Goal: Task Accomplishment & Management: Use online tool/utility

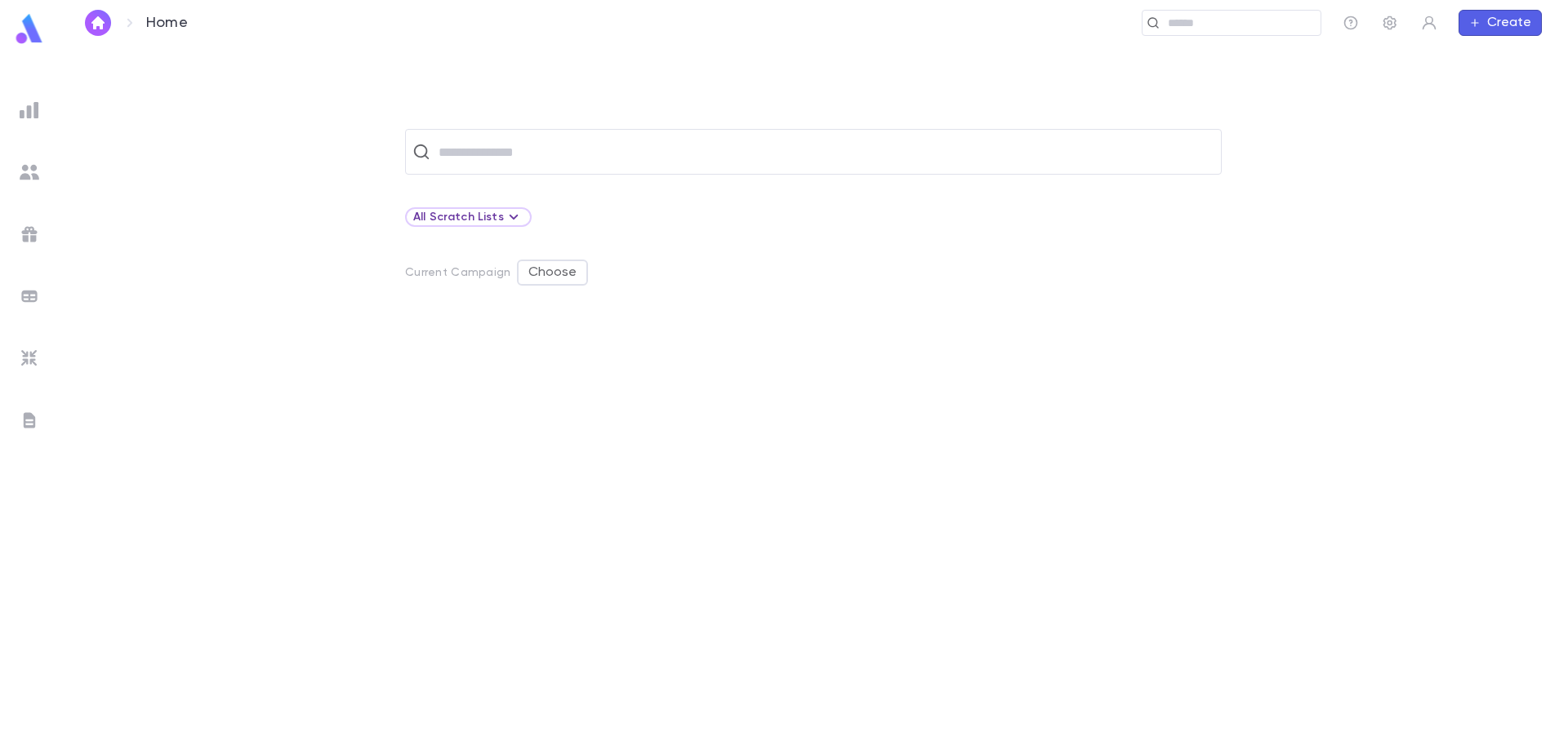
click at [35, 114] on img at bounding box center [29, 110] width 19 height 19
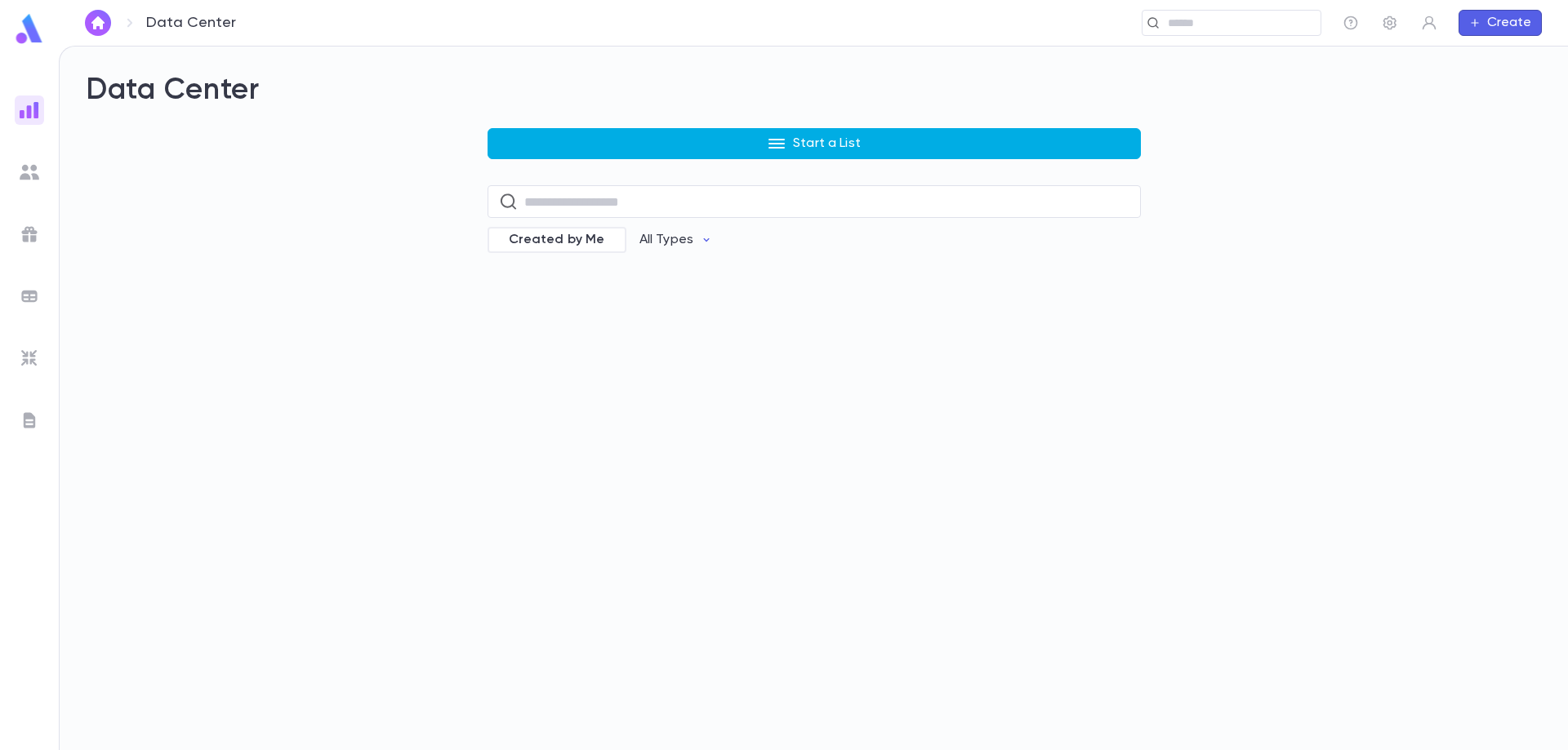
click at [637, 159] on button "Start a List" at bounding box center [814, 144] width 653 height 31
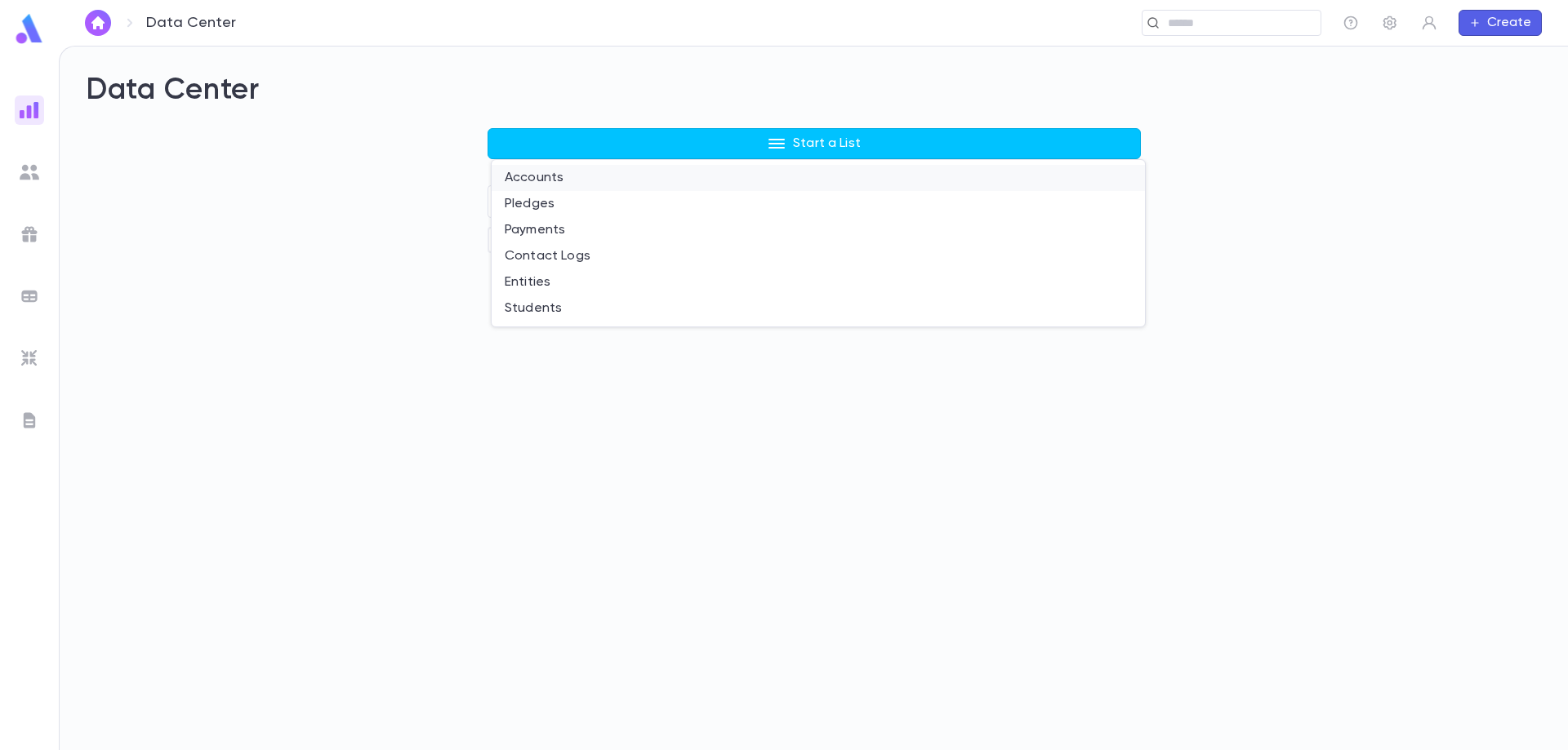
click at [596, 179] on li "Accounts" at bounding box center [818, 177] width 653 height 26
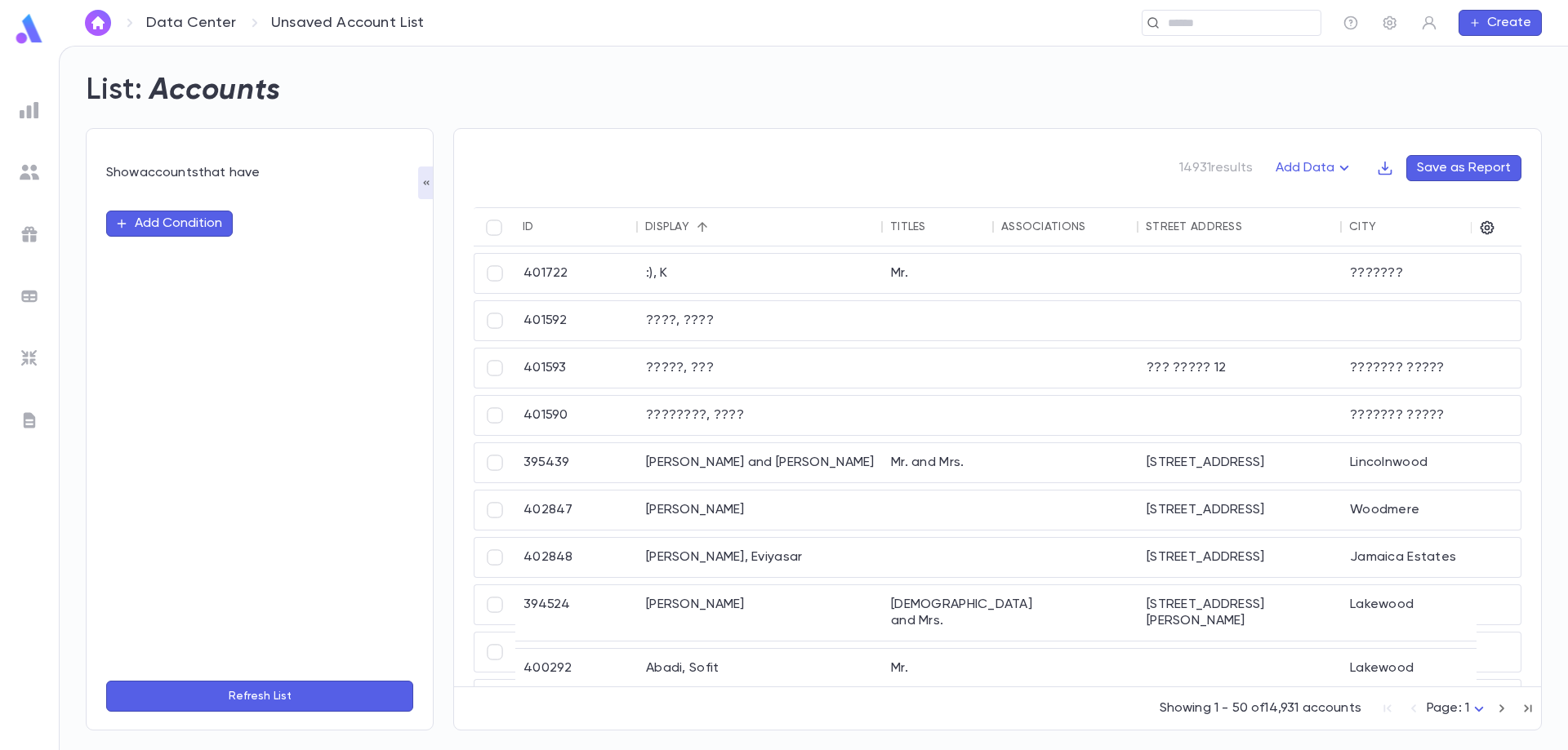
click at [173, 216] on button "Add Condition" at bounding box center [170, 223] width 127 height 26
click at [173, 224] on input "text" at bounding box center [252, 223] width 257 height 22
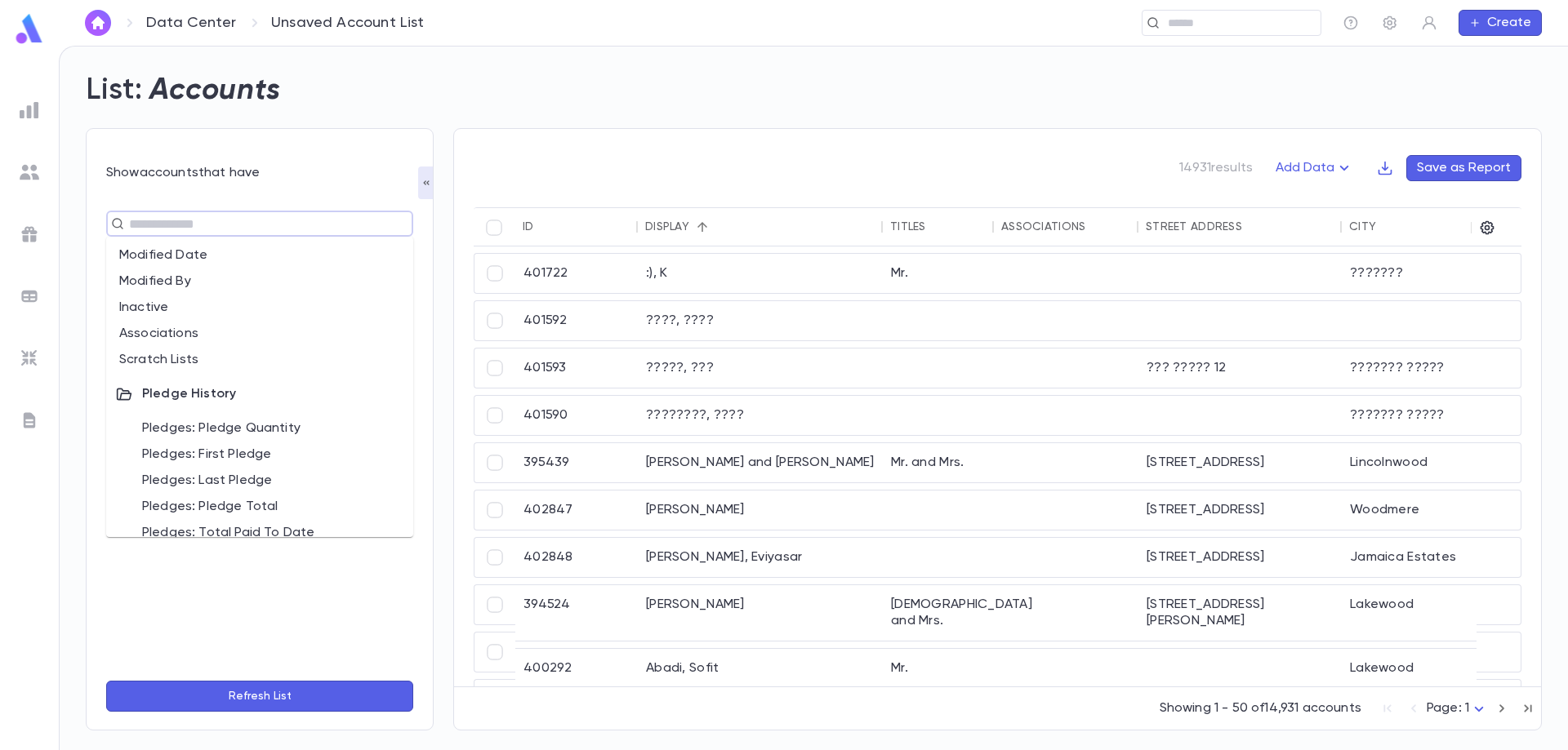
scroll to position [734, 0]
click at [541, 78] on div "List: Accounts" at bounding box center [804, 80] width 1475 height 56
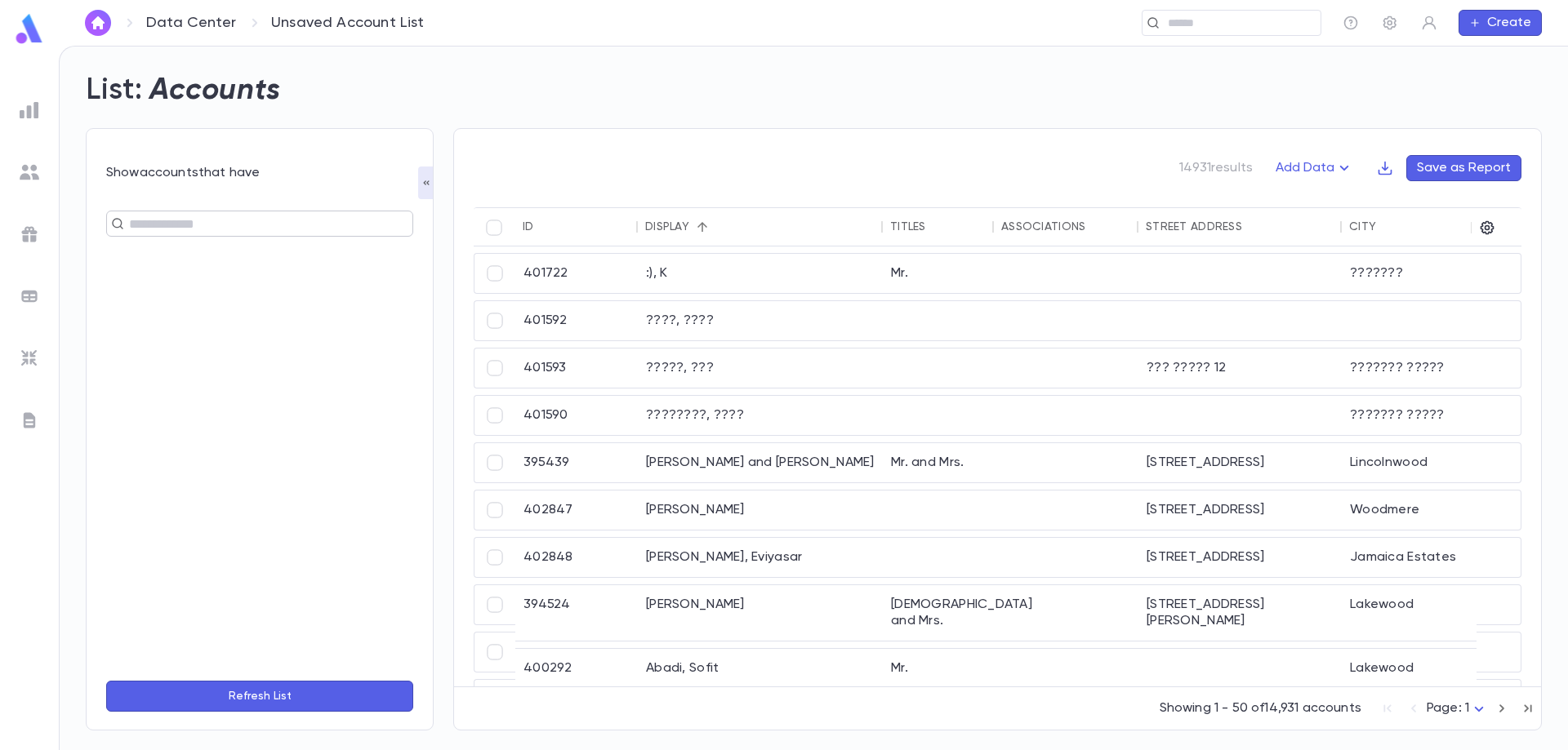
click at [237, 230] on input "text" at bounding box center [252, 223] width 257 height 22
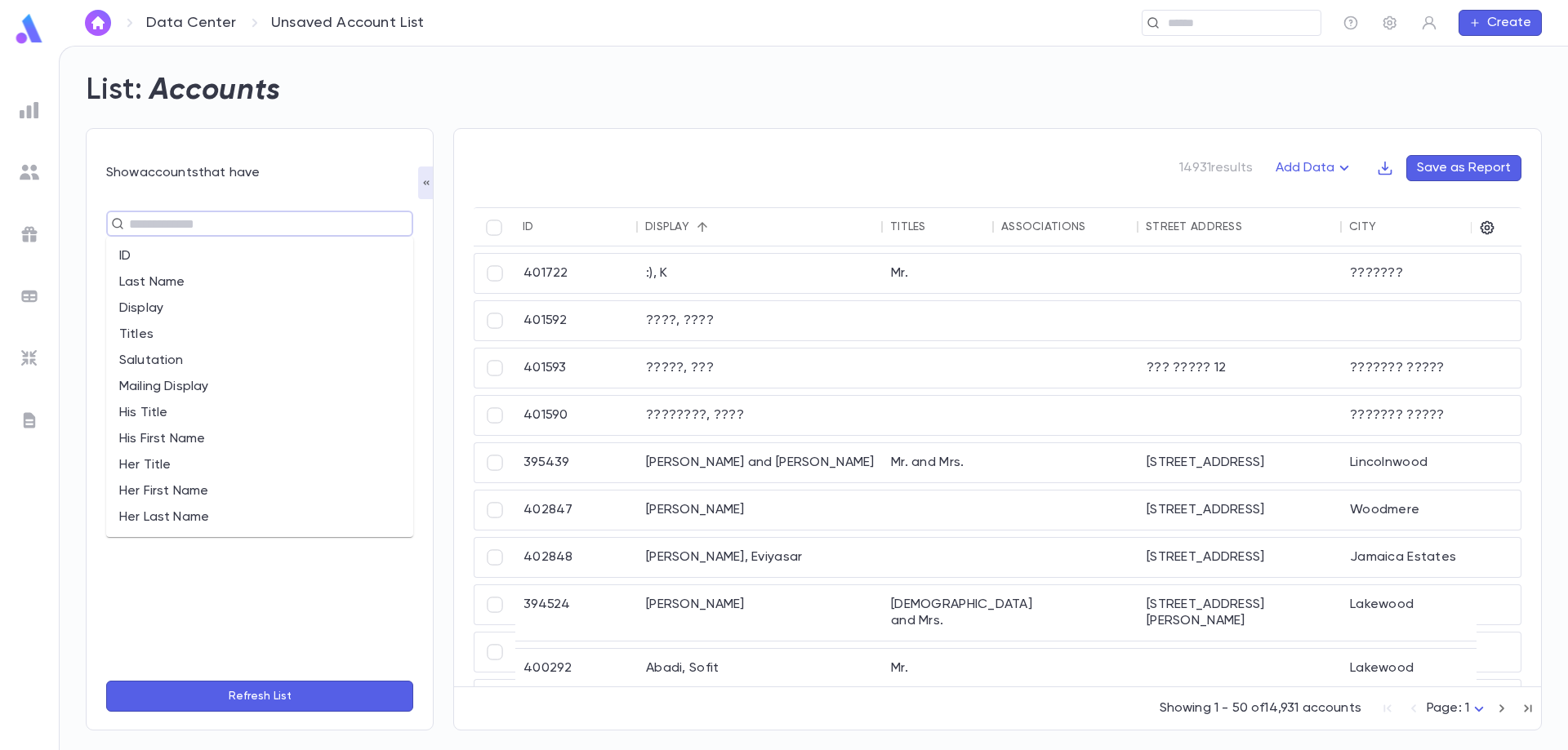
click at [189, 281] on li "Last Name" at bounding box center [259, 281] width 307 height 26
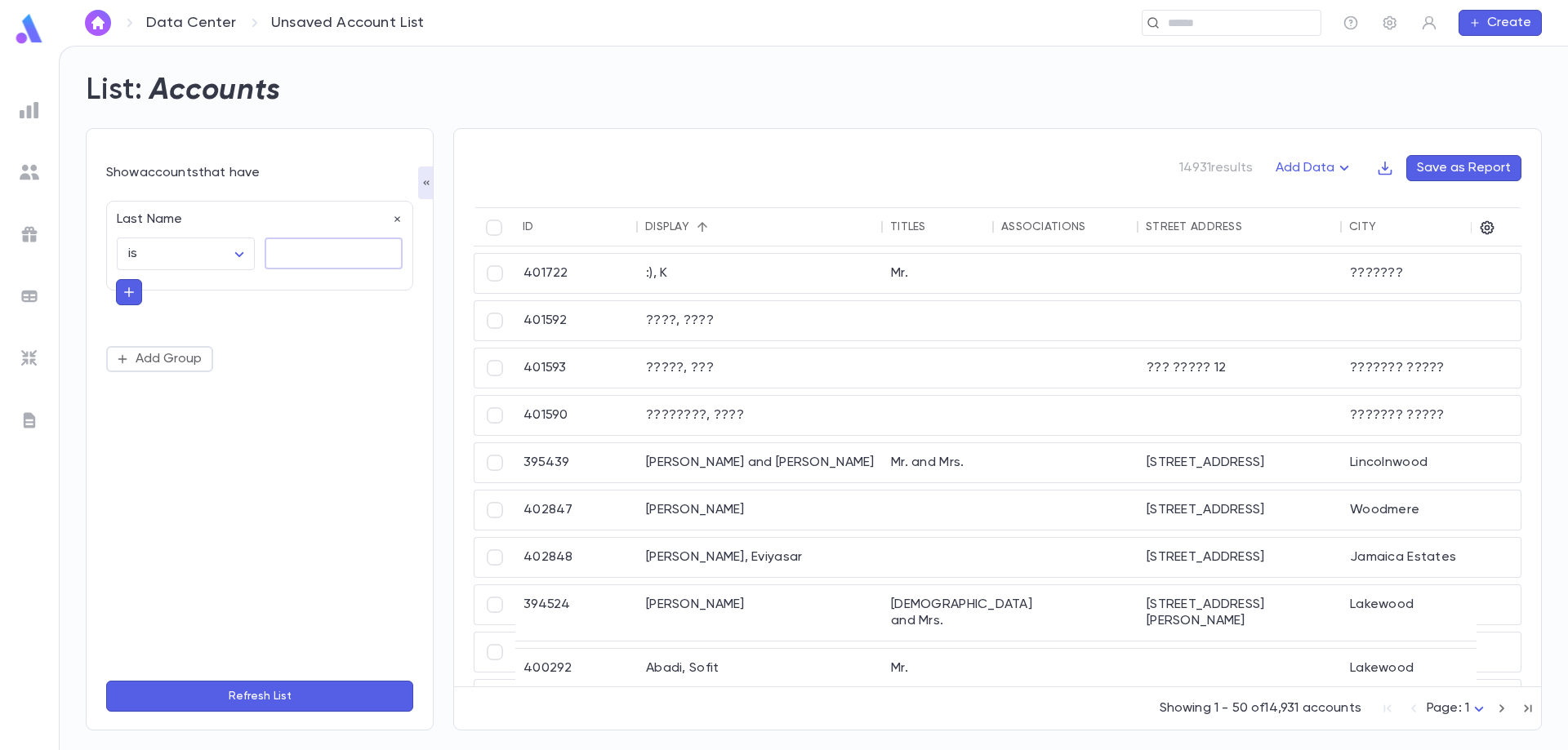
click at [297, 255] on textarea at bounding box center [333, 253] width 115 height 32
type textarea "**********"
click at [272, 689] on button "Refresh List" at bounding box center [259, 696] width 307 height 31
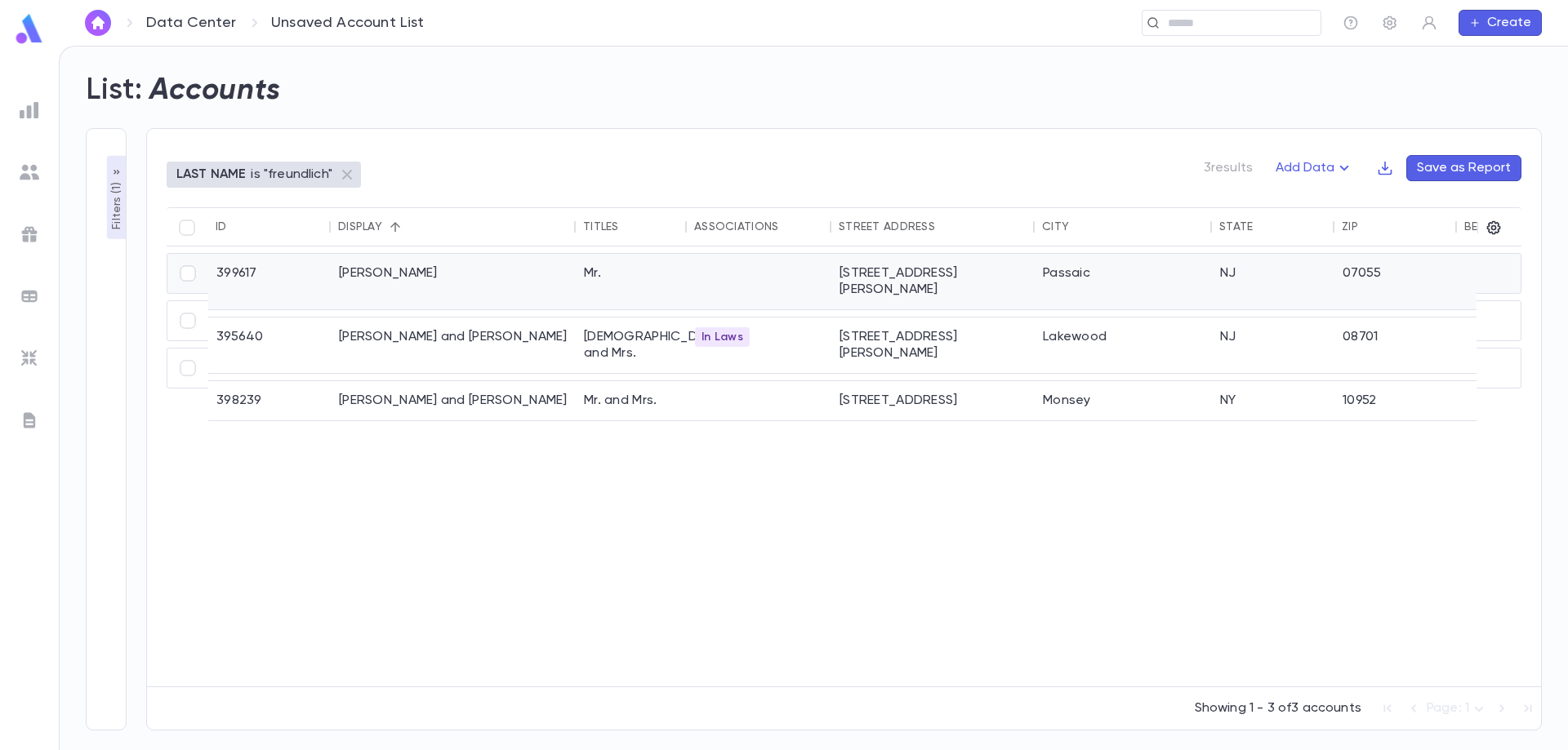
click at [389, 275] on div "[PERSON_NAME]" at bounding box center [452, 281] width 245 height 56
click at [421, 278] on div "[PERSON_NAME]" at bounding box center [452, 281] width 245 height 56
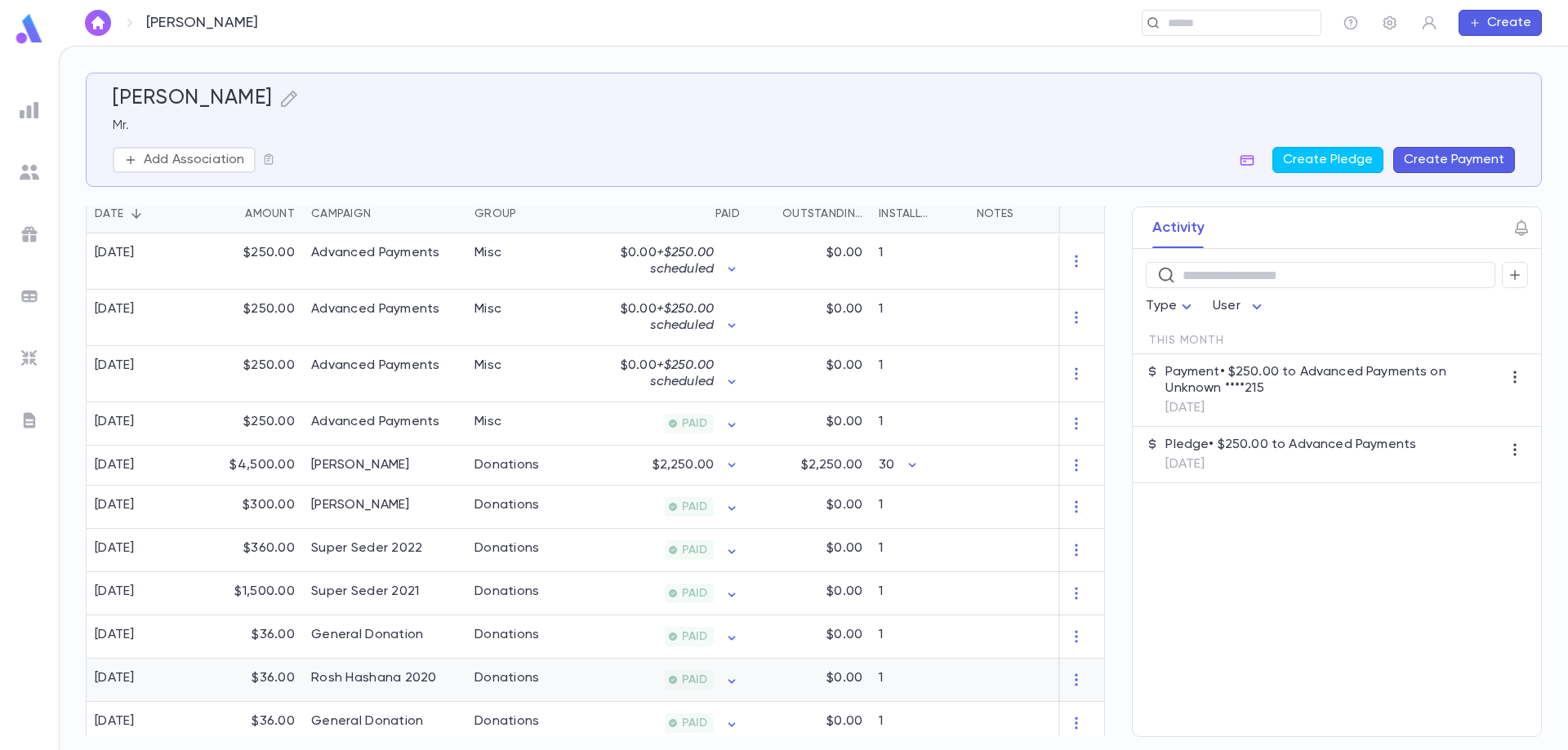
scroll to position [341, 0]
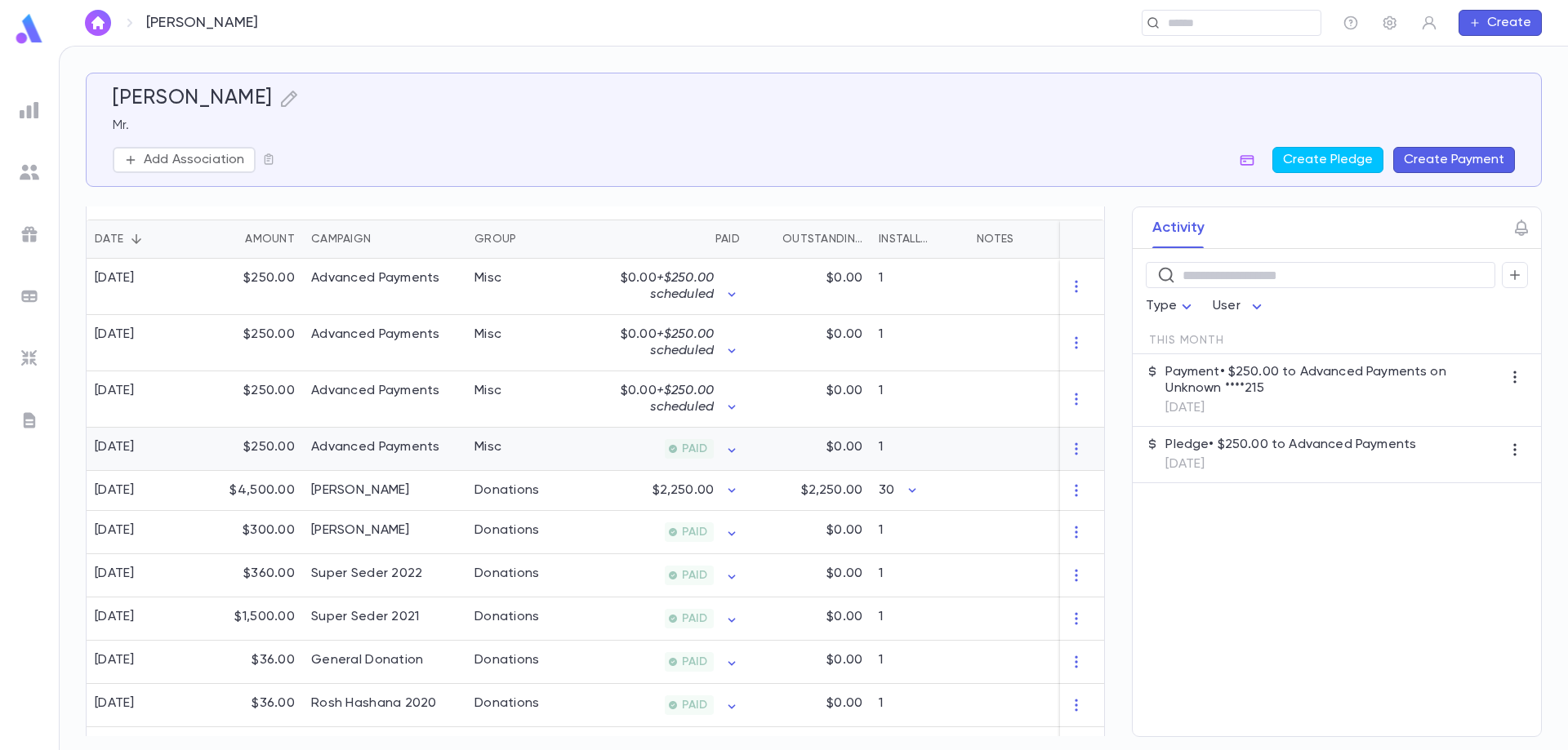
click at [495, 450] on div "Misc" at bounding box center [488, 447] width 27 height 17
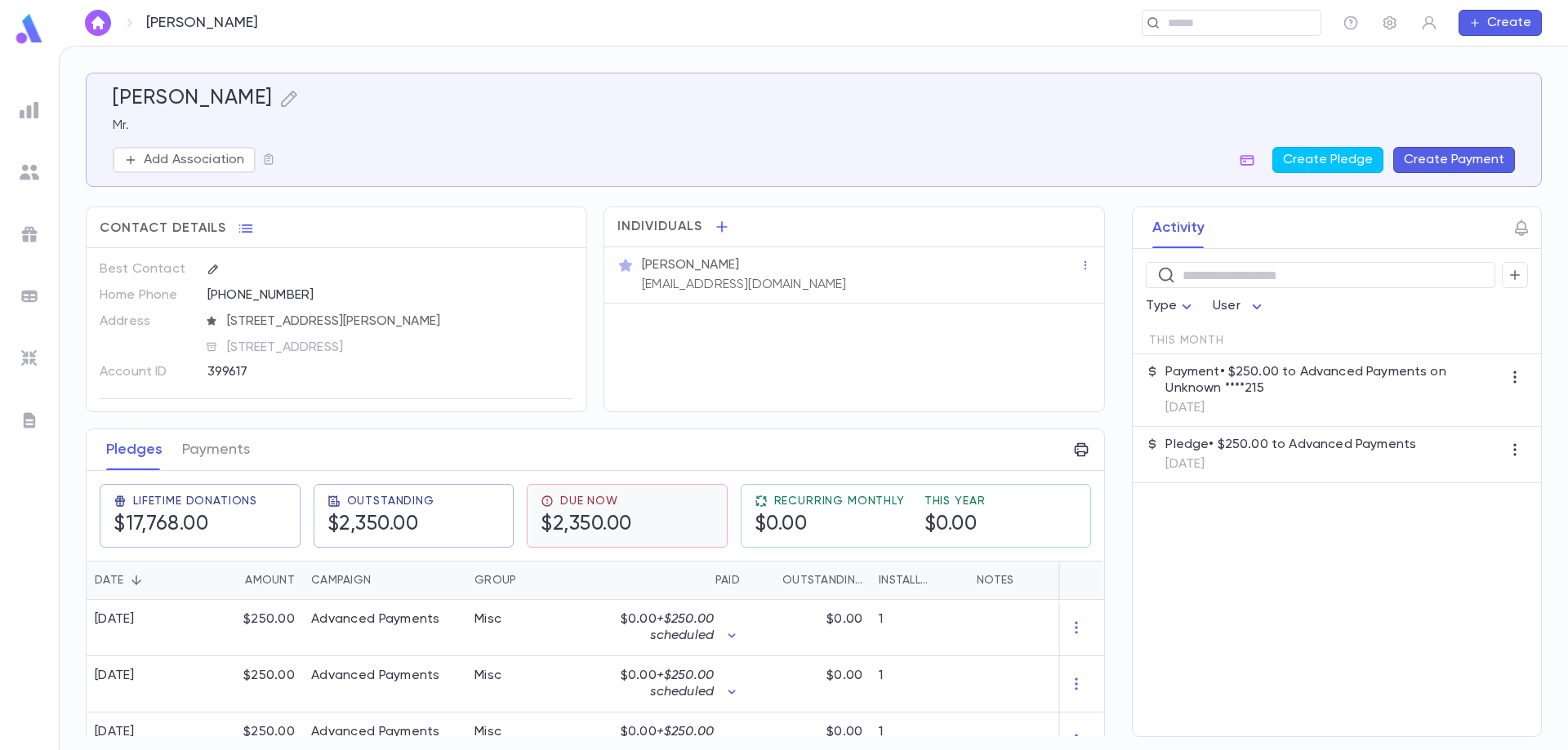
scroll to position [82, 0]
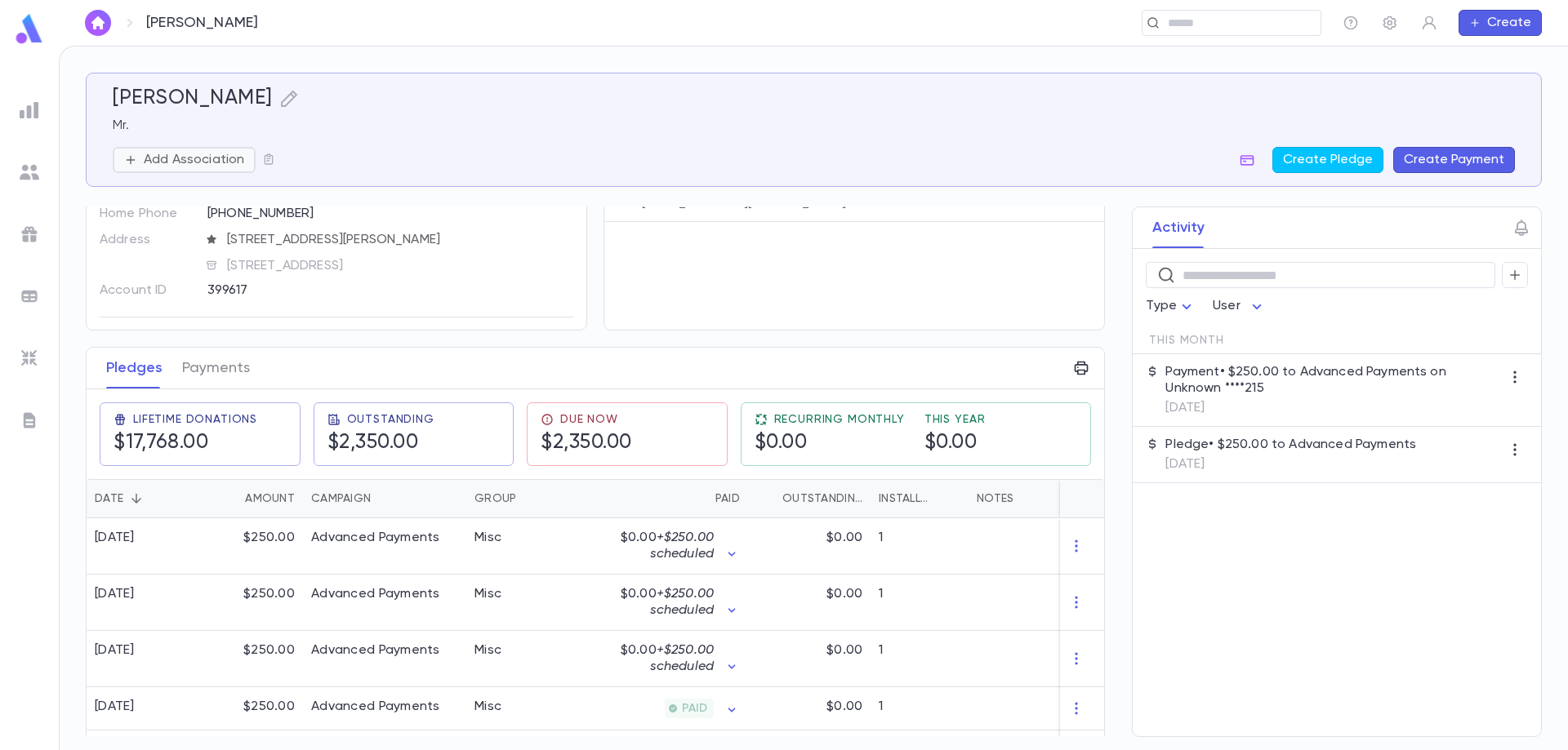
click at [184, 164] on p "Add Association" at bounding box center [193, 160] width 100 height 17
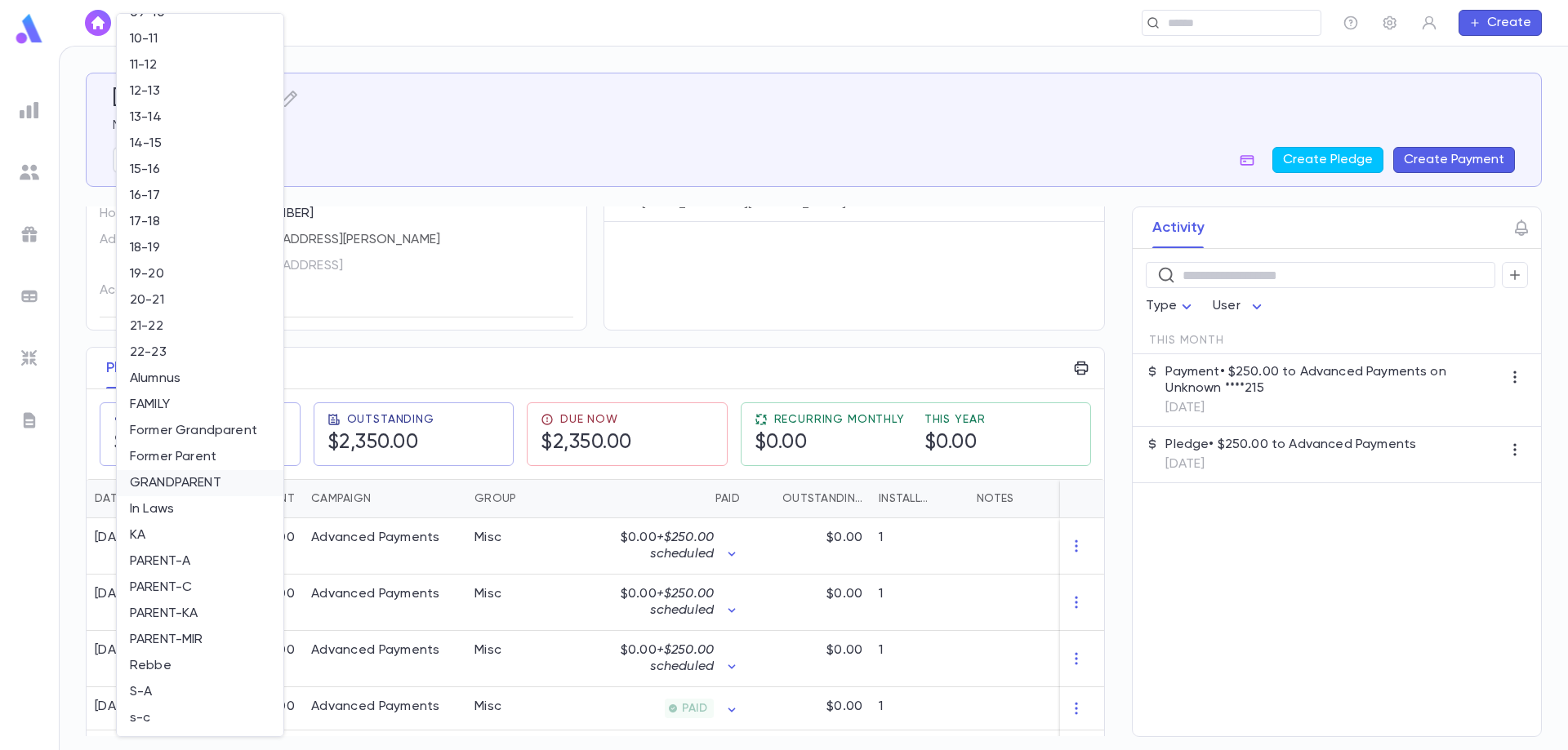
scroll to position [0, 0]
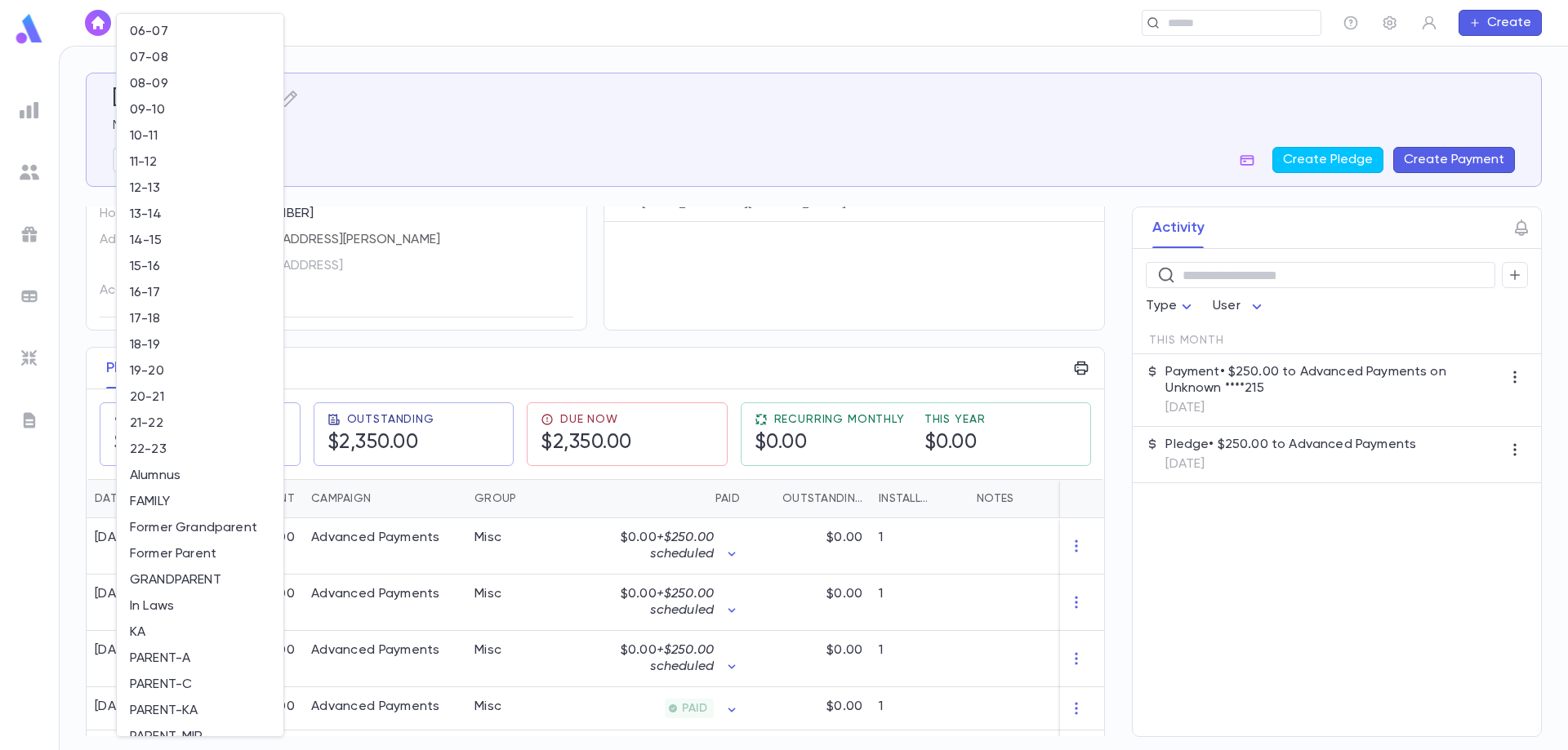
click at [435, 84] on div at bounding box center [784, 375] width 1568 height 750
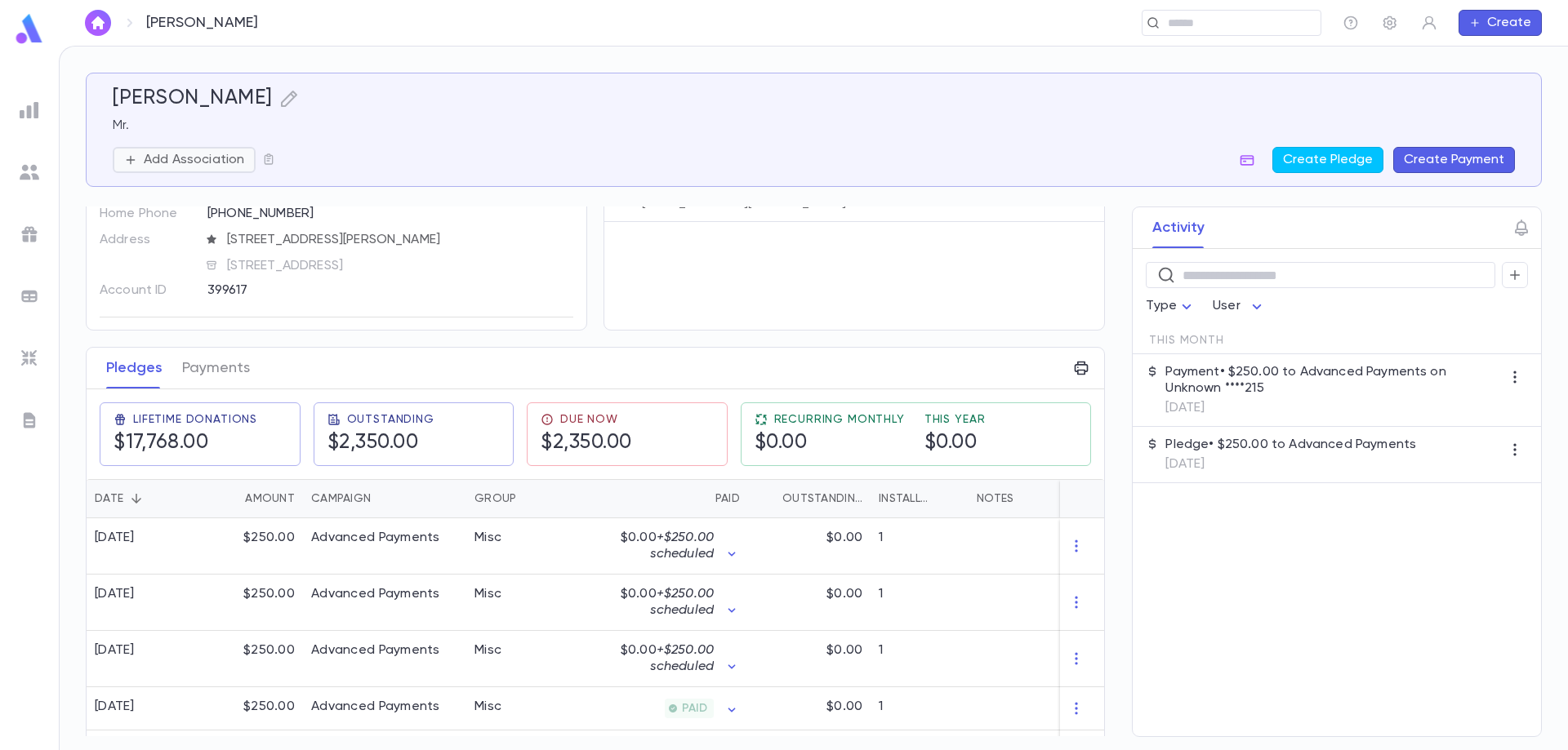
click at [222, 159] on p "Add Association" at bounding box center [193, 160] width 100 height 17
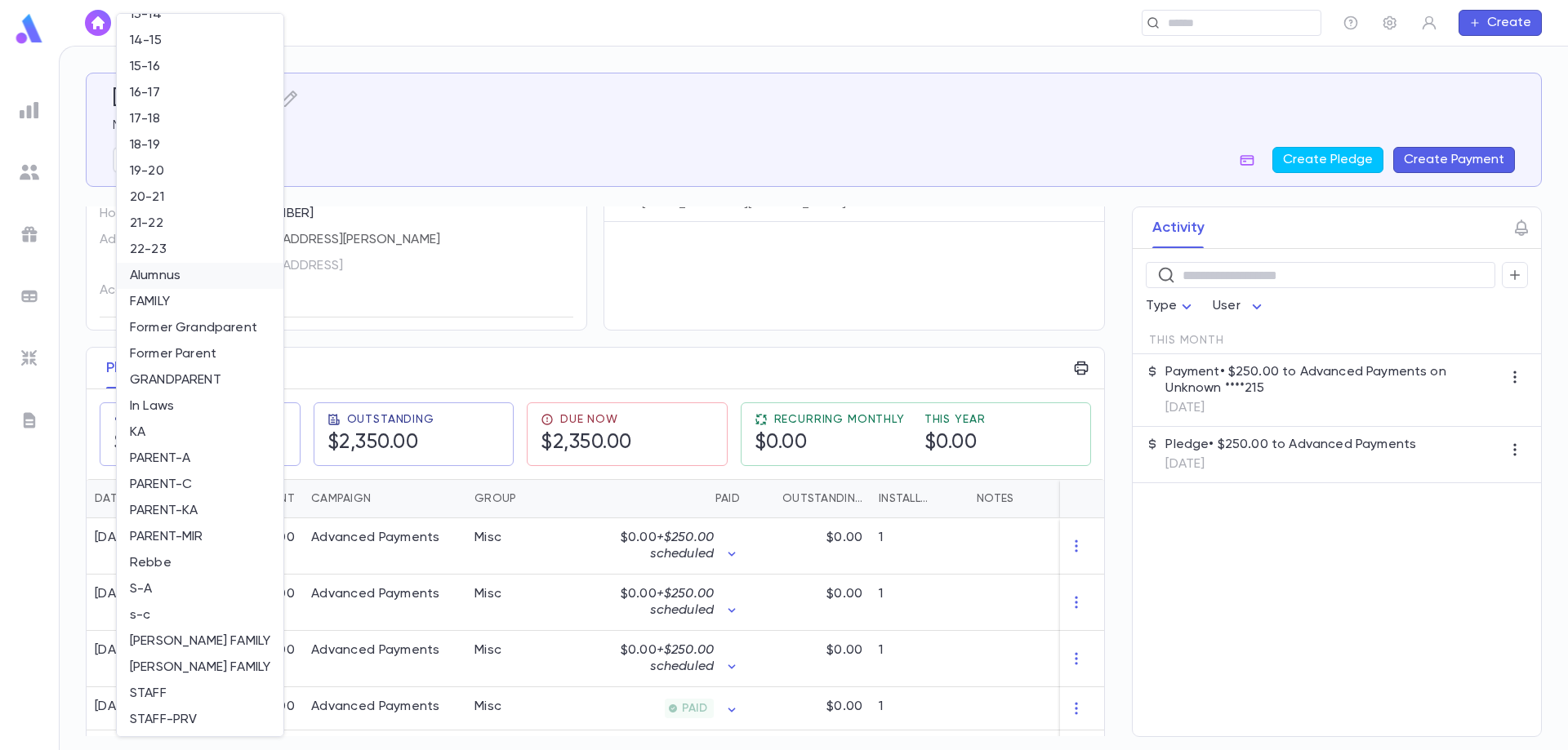
scroll to position [202, 0]
click at [390, 139] on div at bounding box center [784, 375] width 1568 height 750
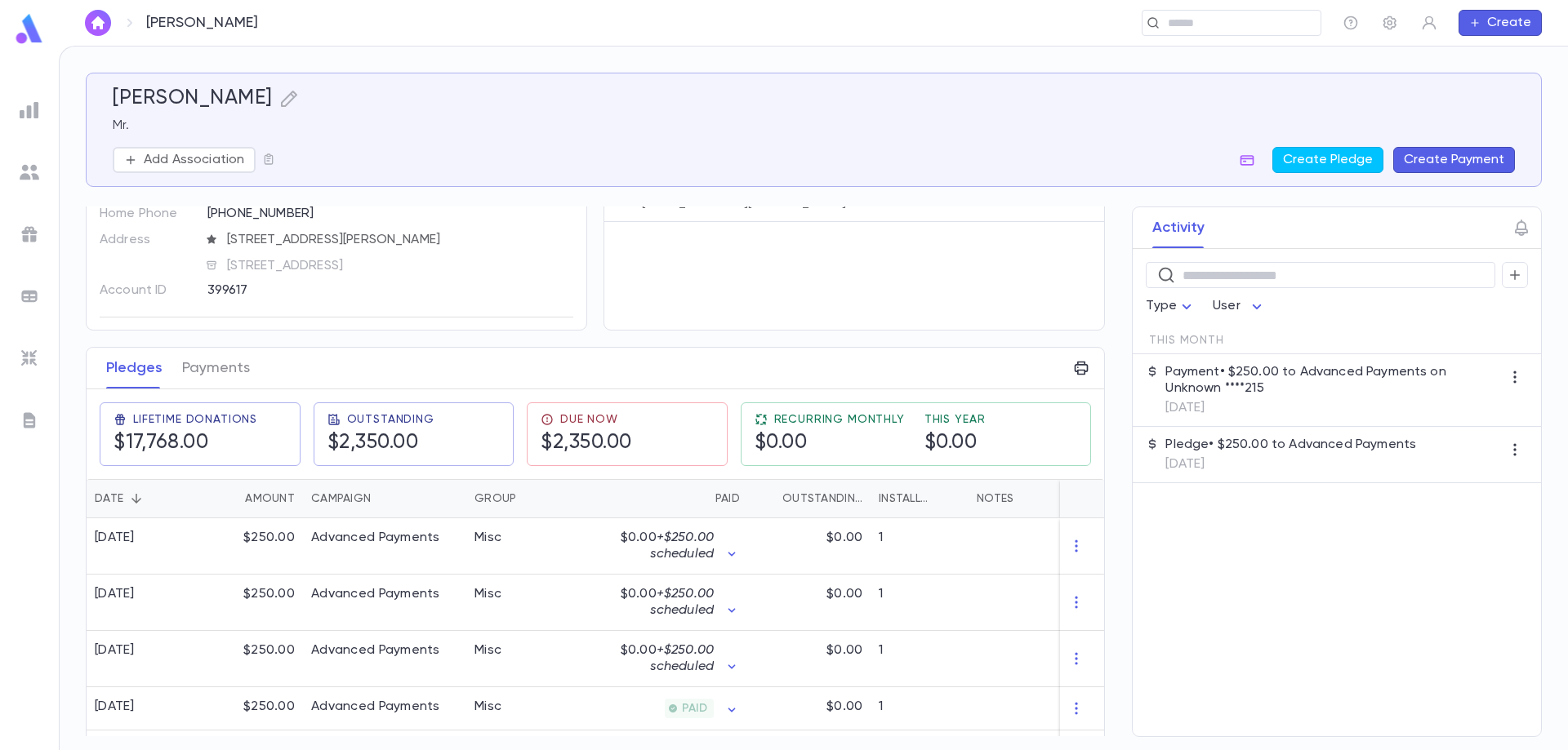
click at [33, 109] on img at bounding box center [29, 110] width 19 height 19
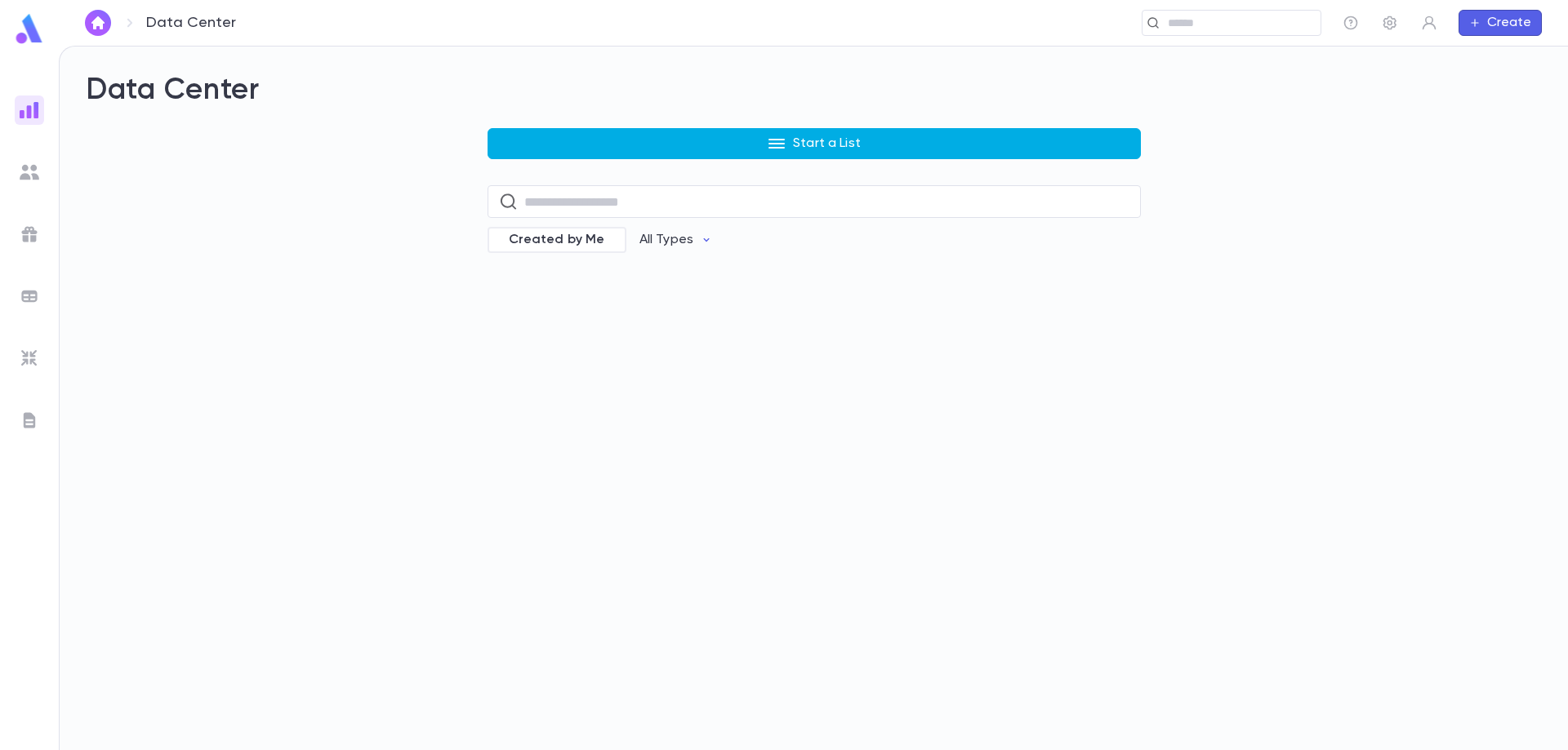
click at [613, 143] on button "Start a List" at bounding box center [814, 144] width 653 height 31
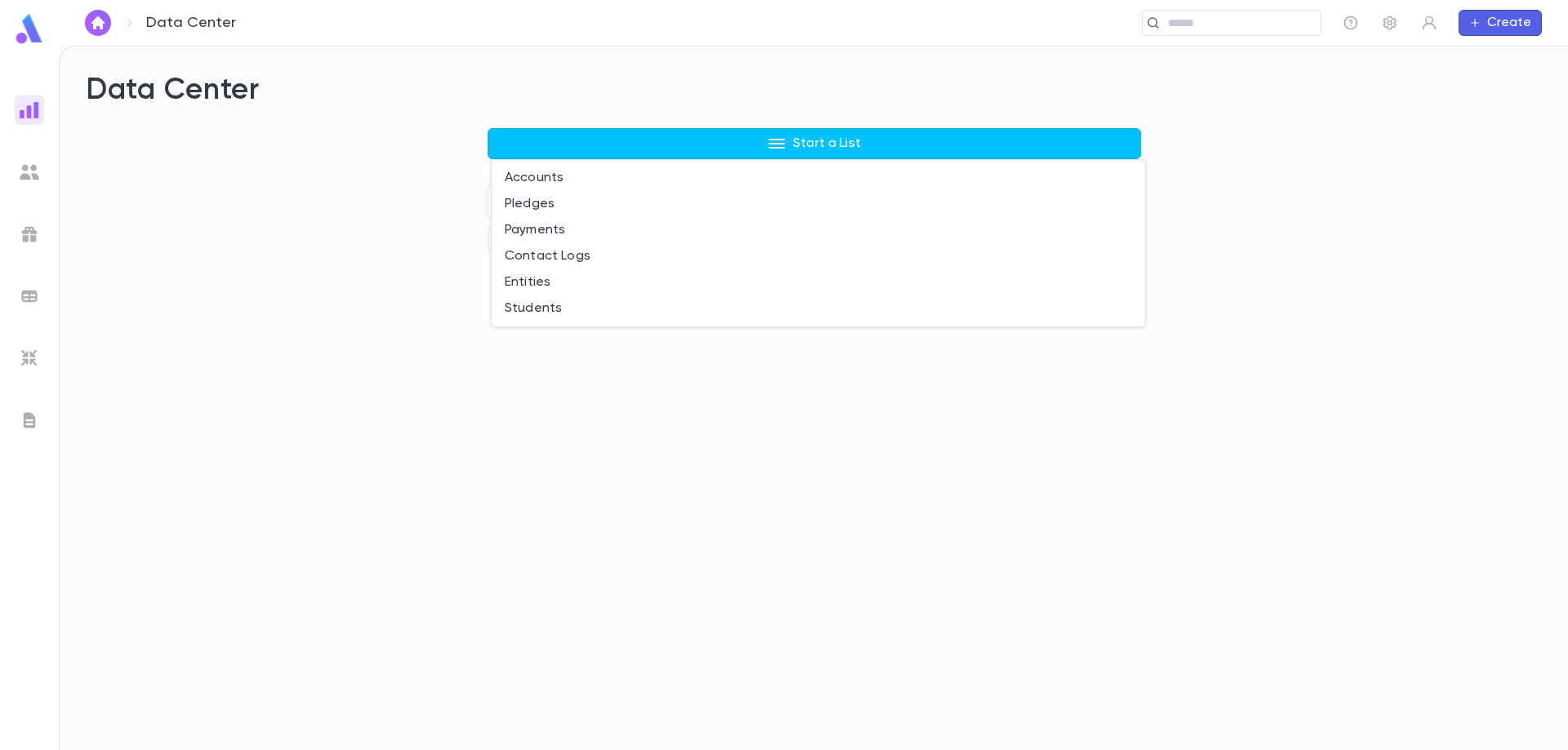
click at [36, 172] on div at bounding box center [784, 375] width 1568 height 750
click at [26, 231] on img at bounding box center [29, 234] width 19 height 19
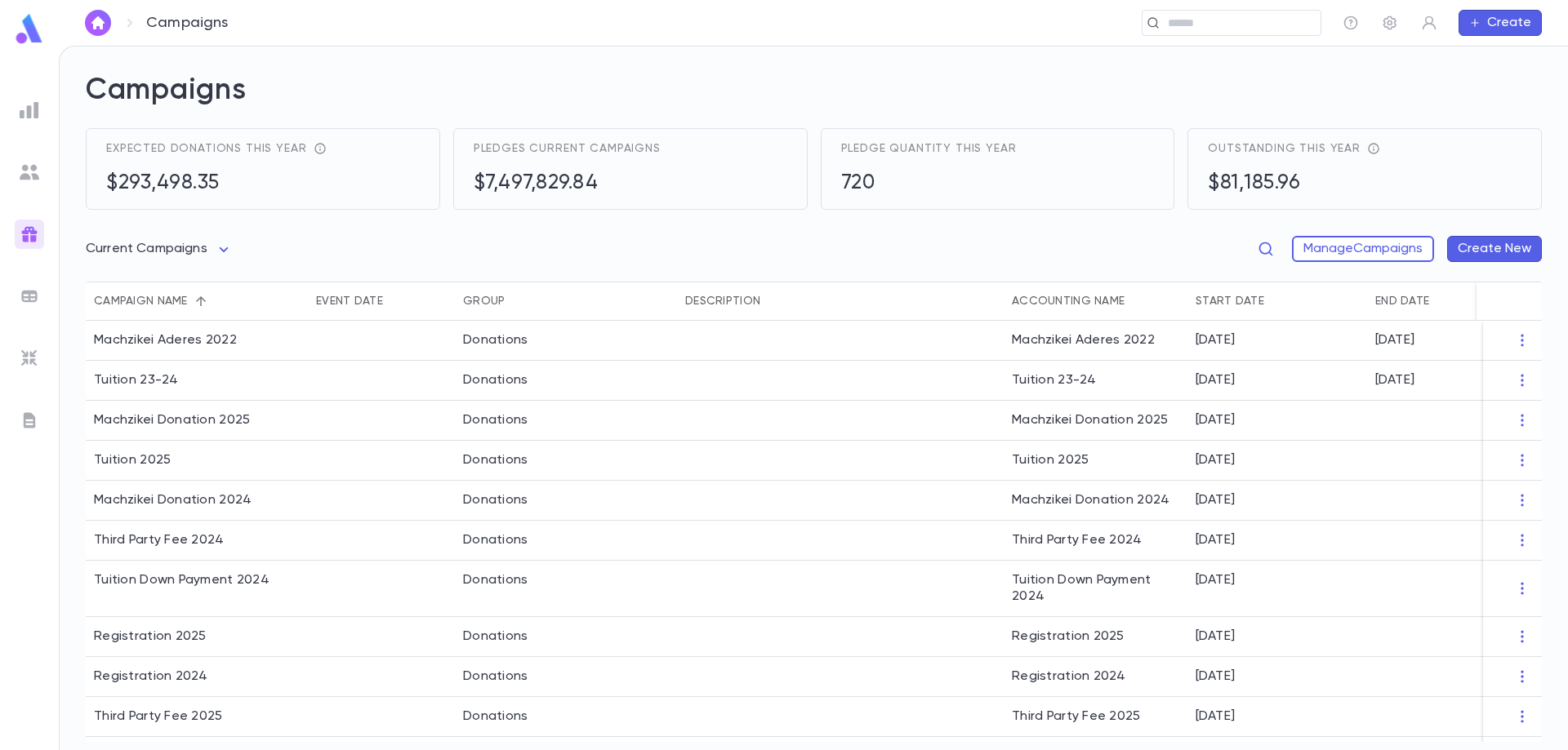
drag, startPoint x: 1435, startPoint y: 742, endPoint x: 1527, endPoint y: 749, distance: 92.3
click at [1527, 749] on form "Campaigns Expected donations this year $293,498.35 Pledges current campaigns $7…" at bounding box center [814, 411] width 1456 height 677
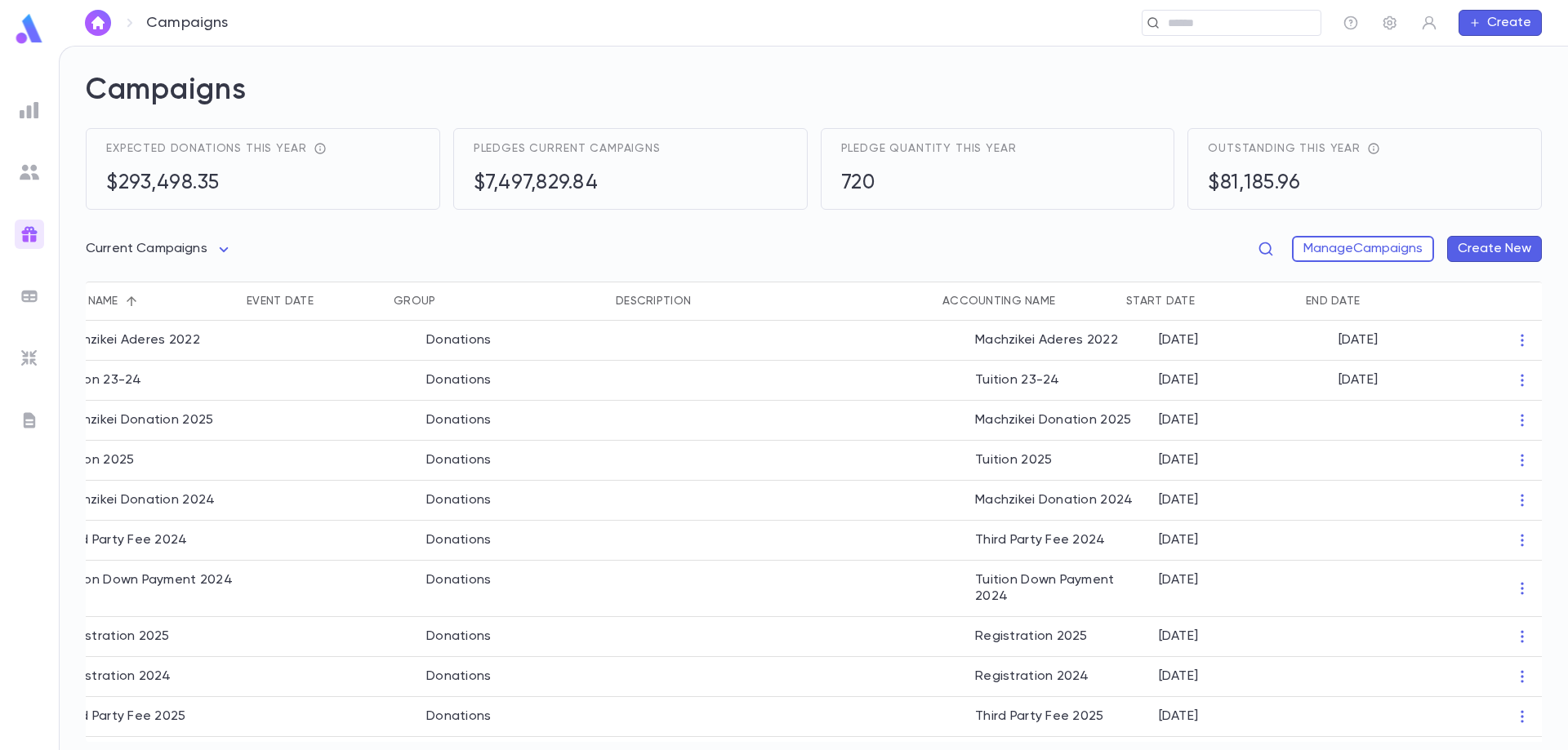
scroll to position [0, 70]
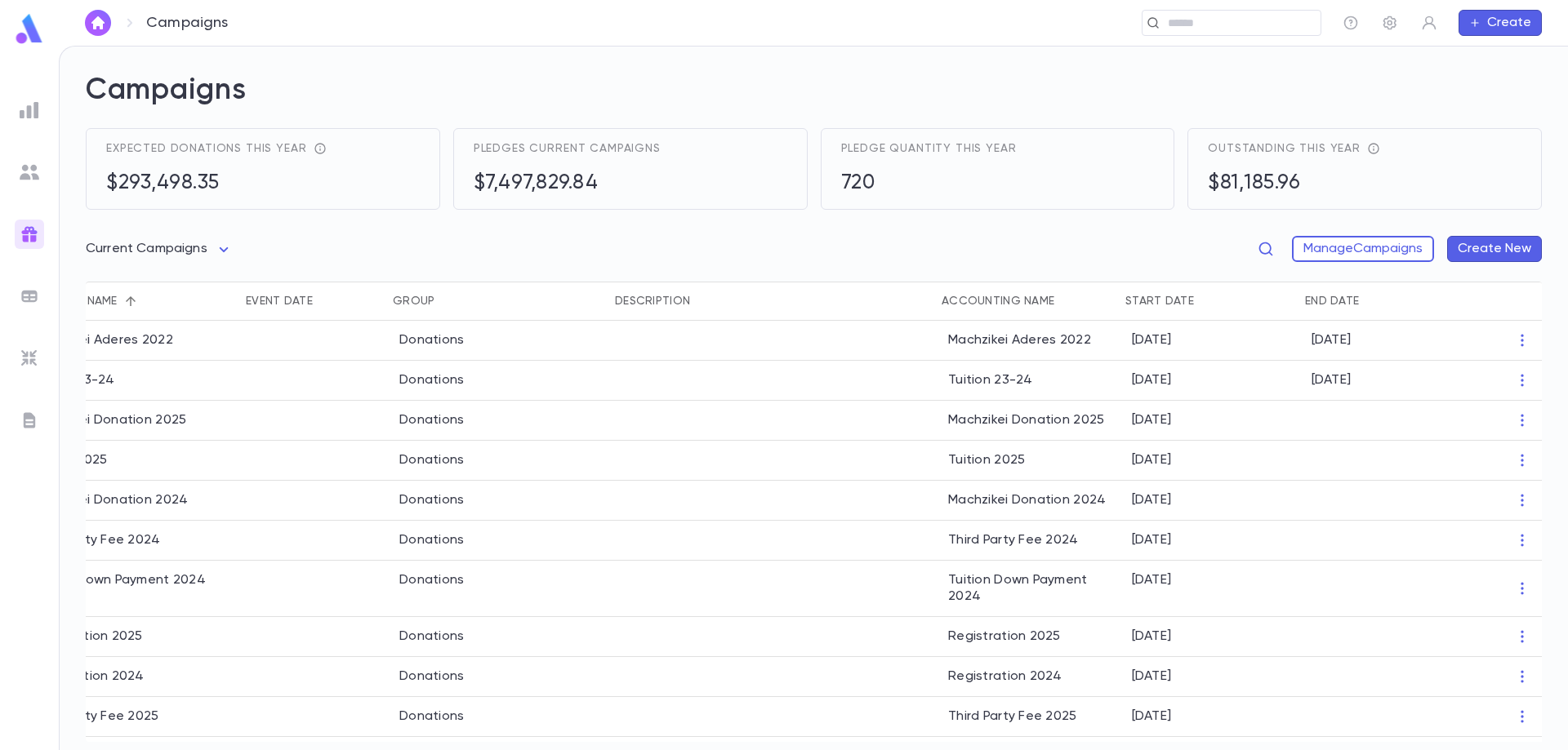
click at [108, 742] on form "Campaigns Expected donations this year $293,498.35 Pledges current campaigns $7…" at bounding box center [814, 411] width 1456 height 677
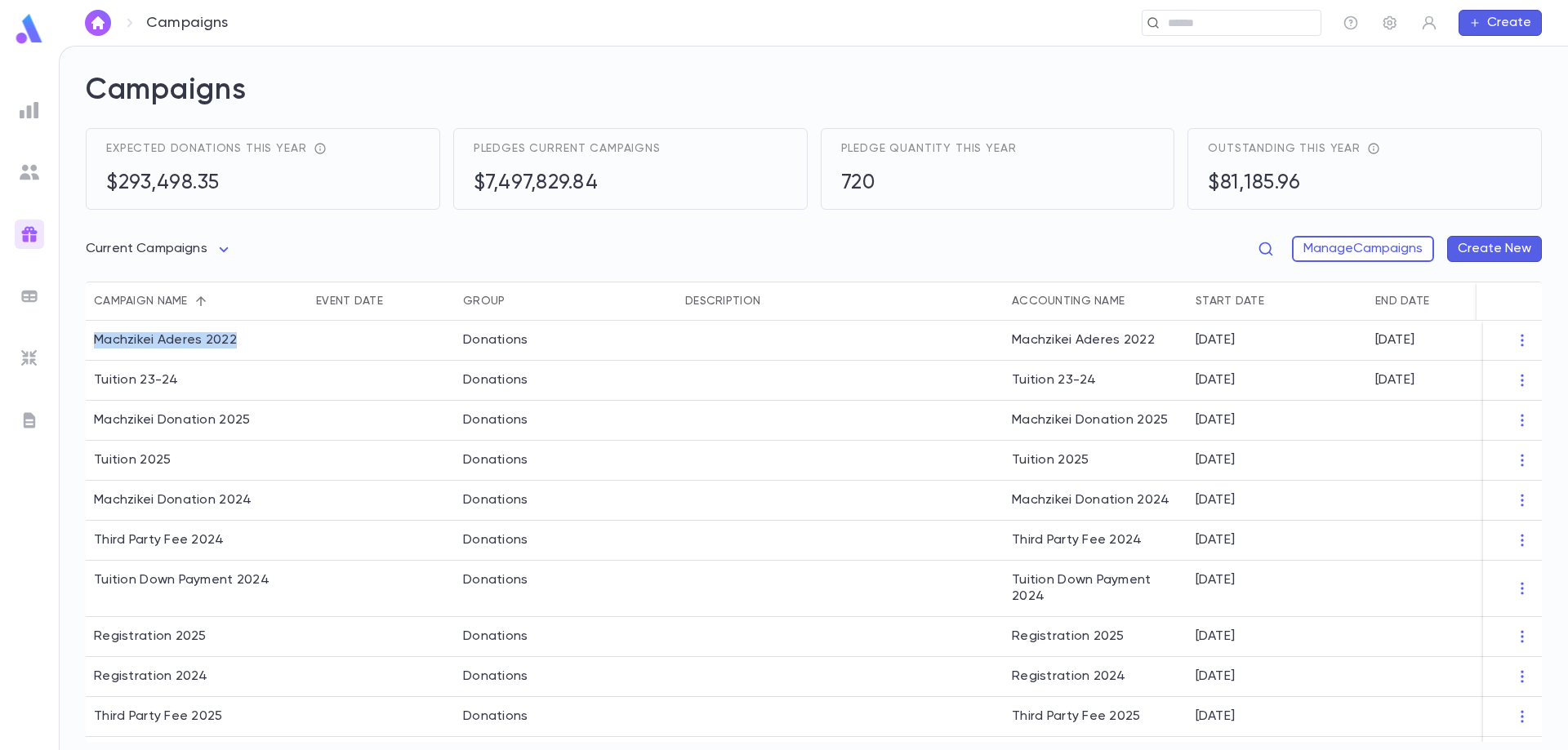
click at [26, 300] on img at bounding box center [29, 296] width 19 height 19
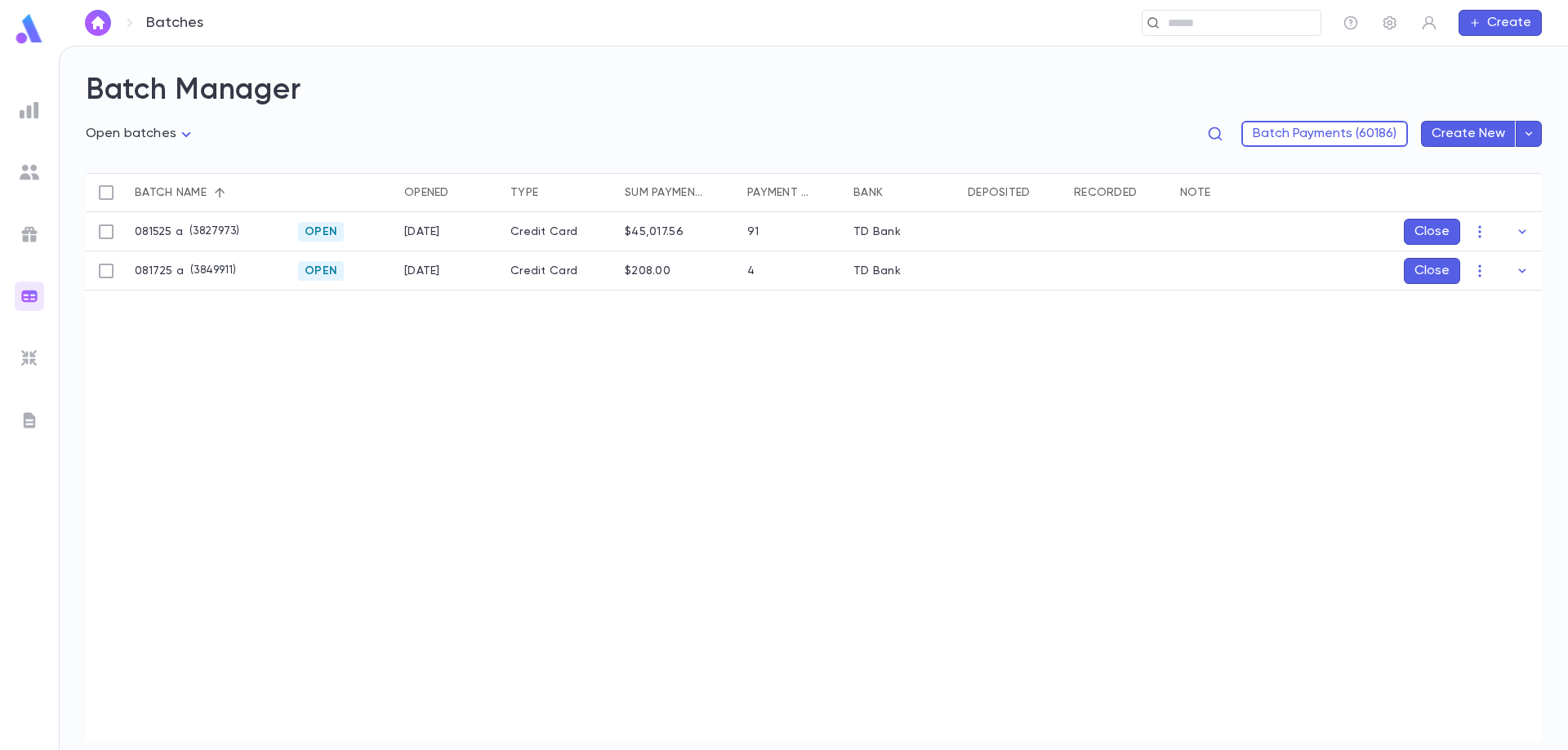
click at [24, 356] on img at bounding box center [29, 358] width 19 height 19
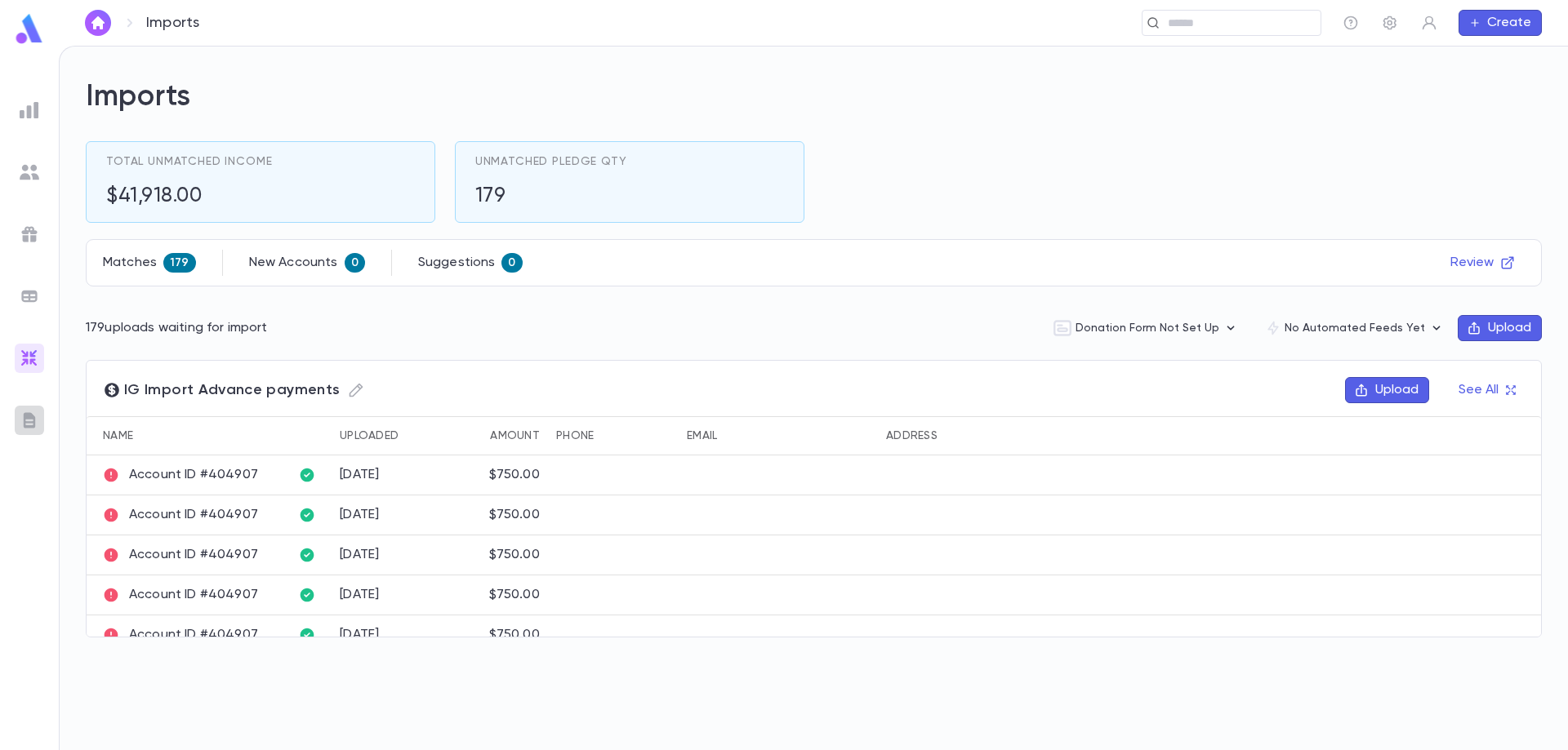
click at [31, 420] on img at bounding box center [29, 420] width 19 height 19
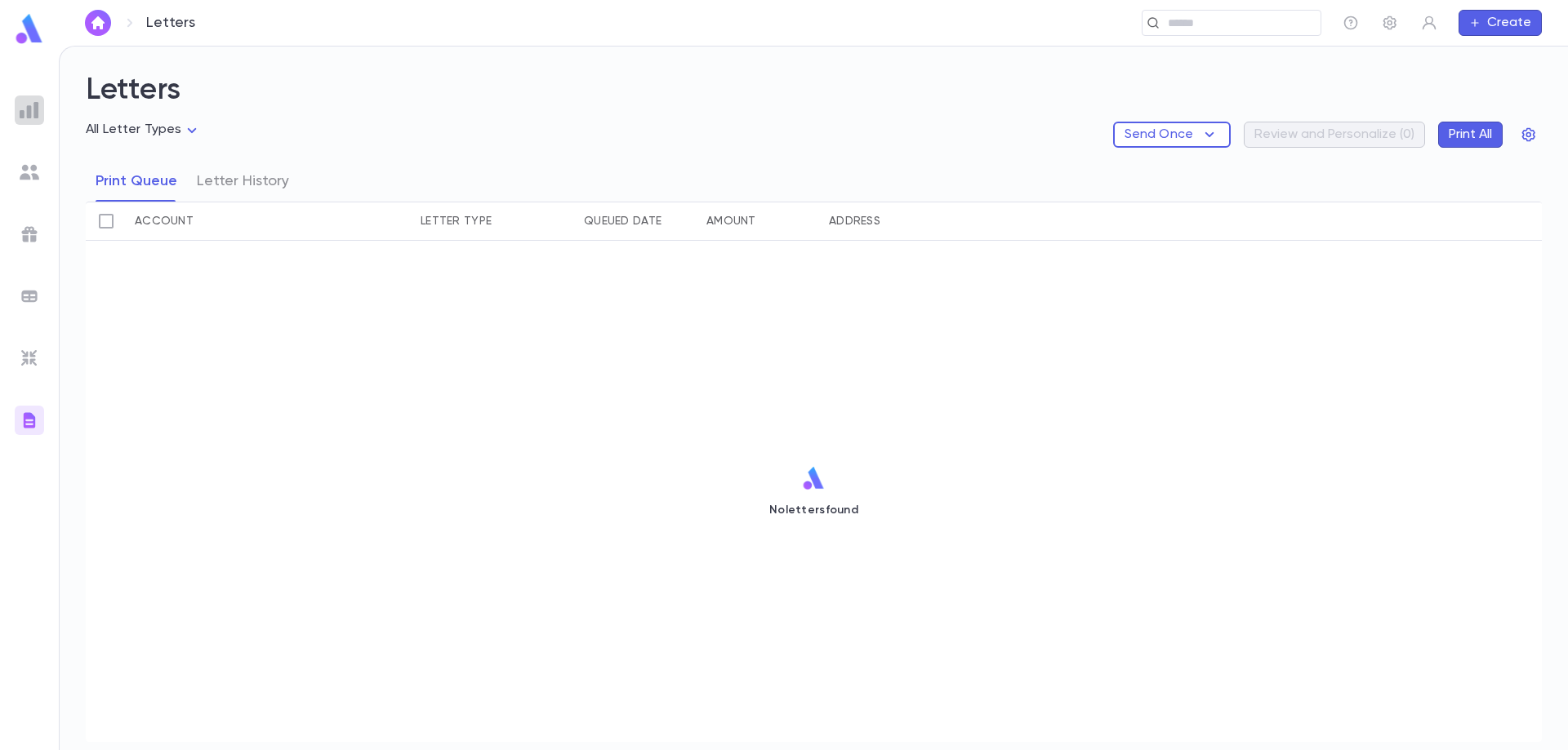
click at [27, 113] on img at bounding box center [29, 110] width 19 height 19
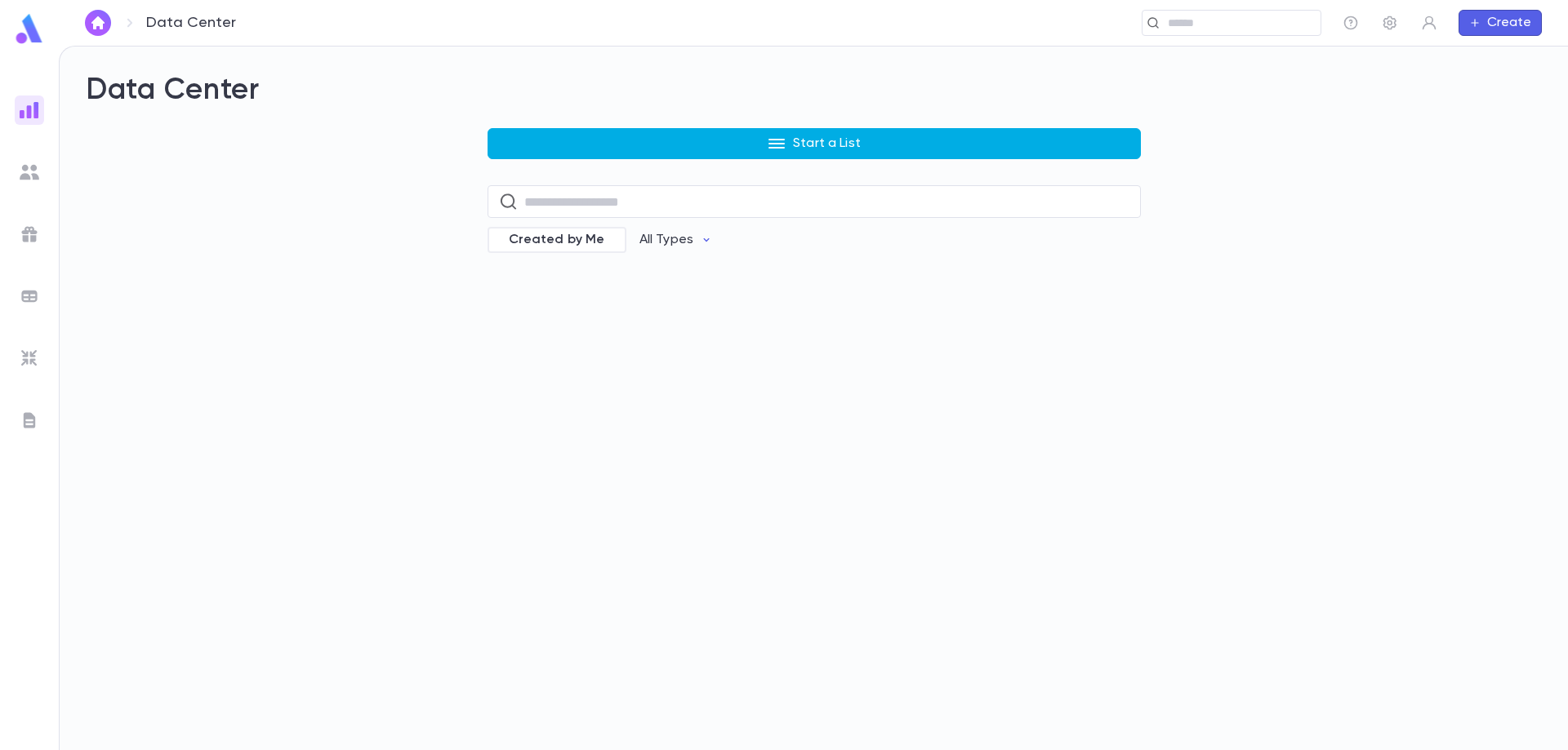
click at [627, 144] on button "Start a List" at bounding box center [814, 144] width 653 height 31
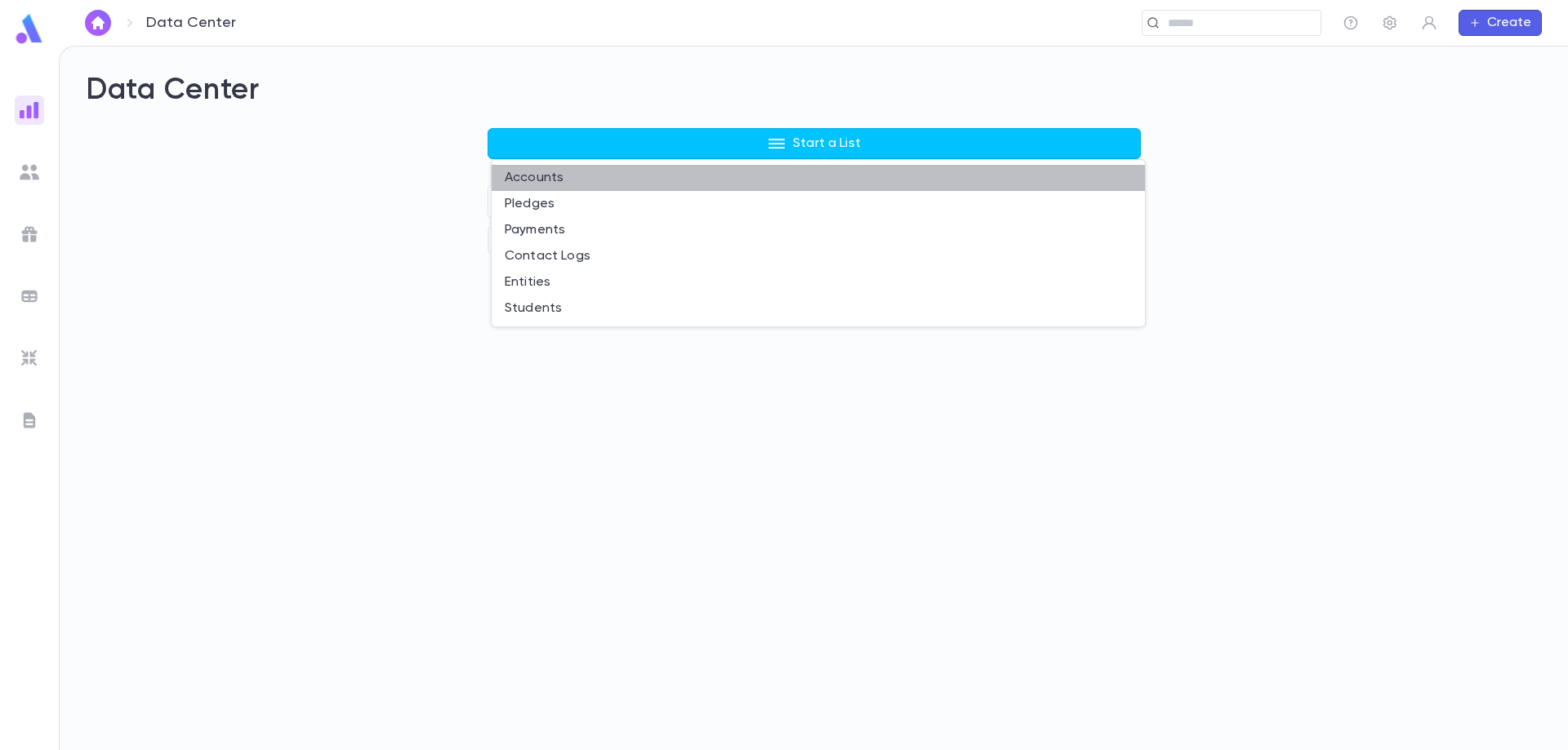
click at [563, 182] on li "Accounts" at bounding box center [818, 177] width 653 height 26
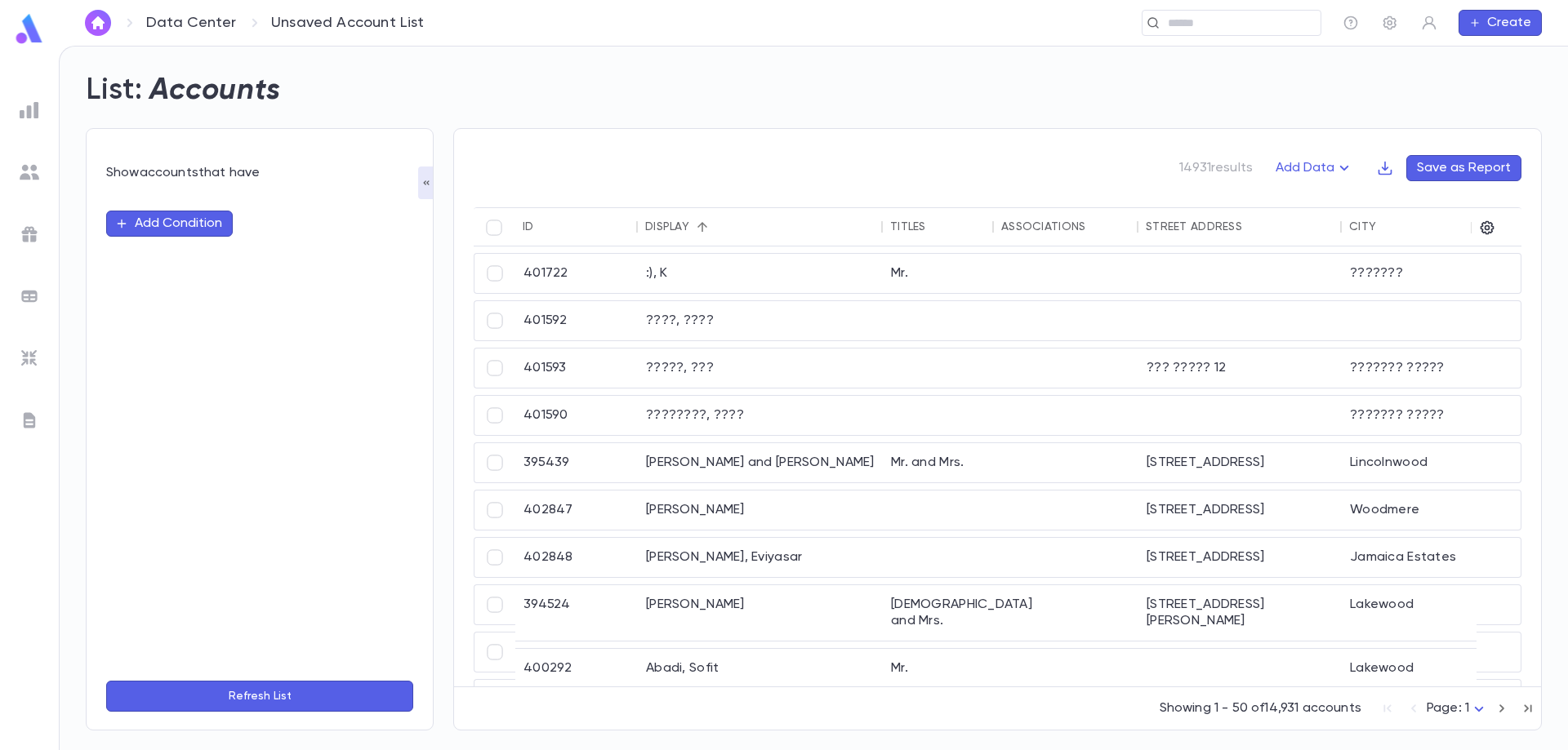
click at [191, 222] on button "Add Condition" at bounding box center [170, 223] width 127 height 26
click at [172, 222] on input "***" at bounding box center [252, 223] width 257 height 22
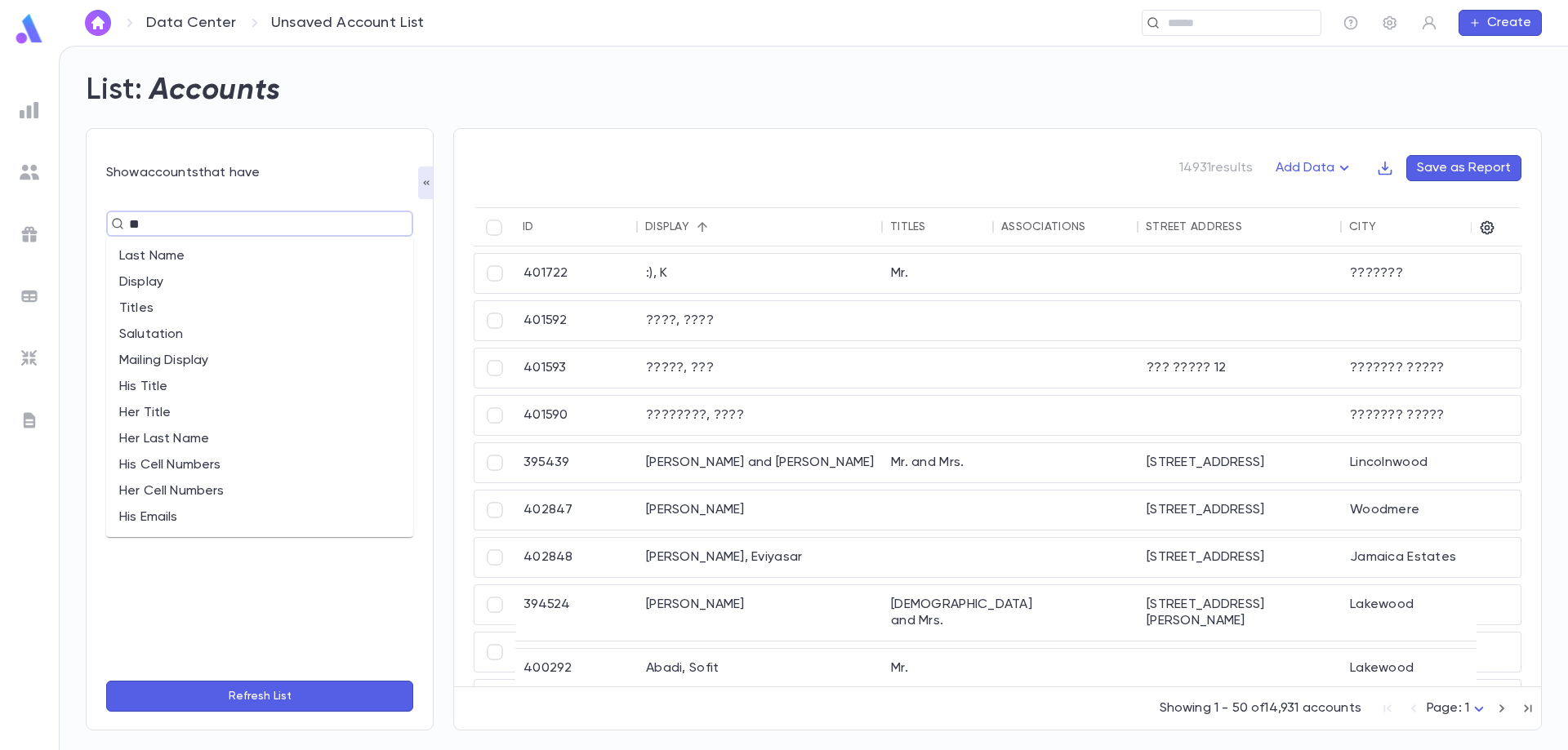
type input "***"
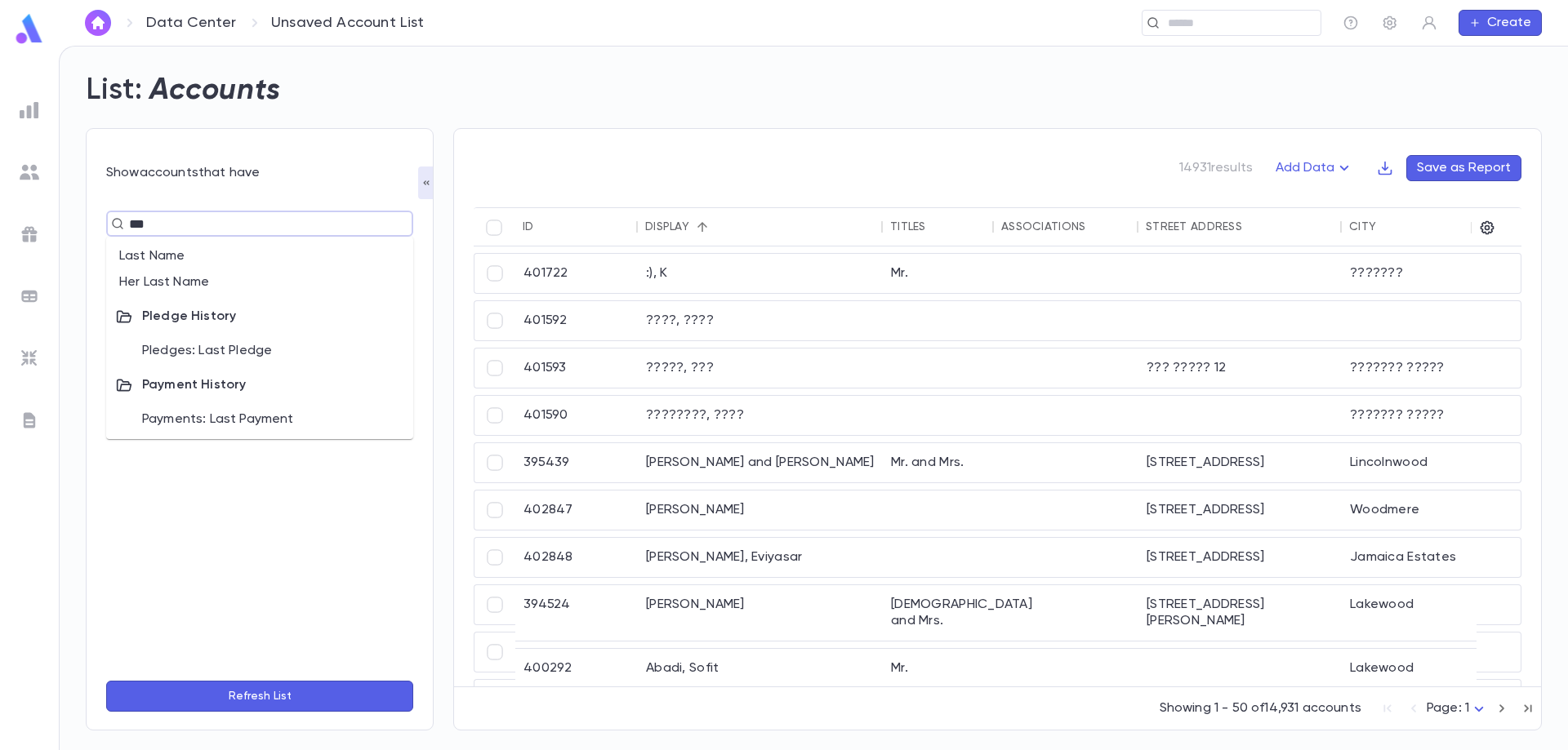
click at [159, 257] on li "Last Name" at bounding box center [259, 256] width 307 height 26
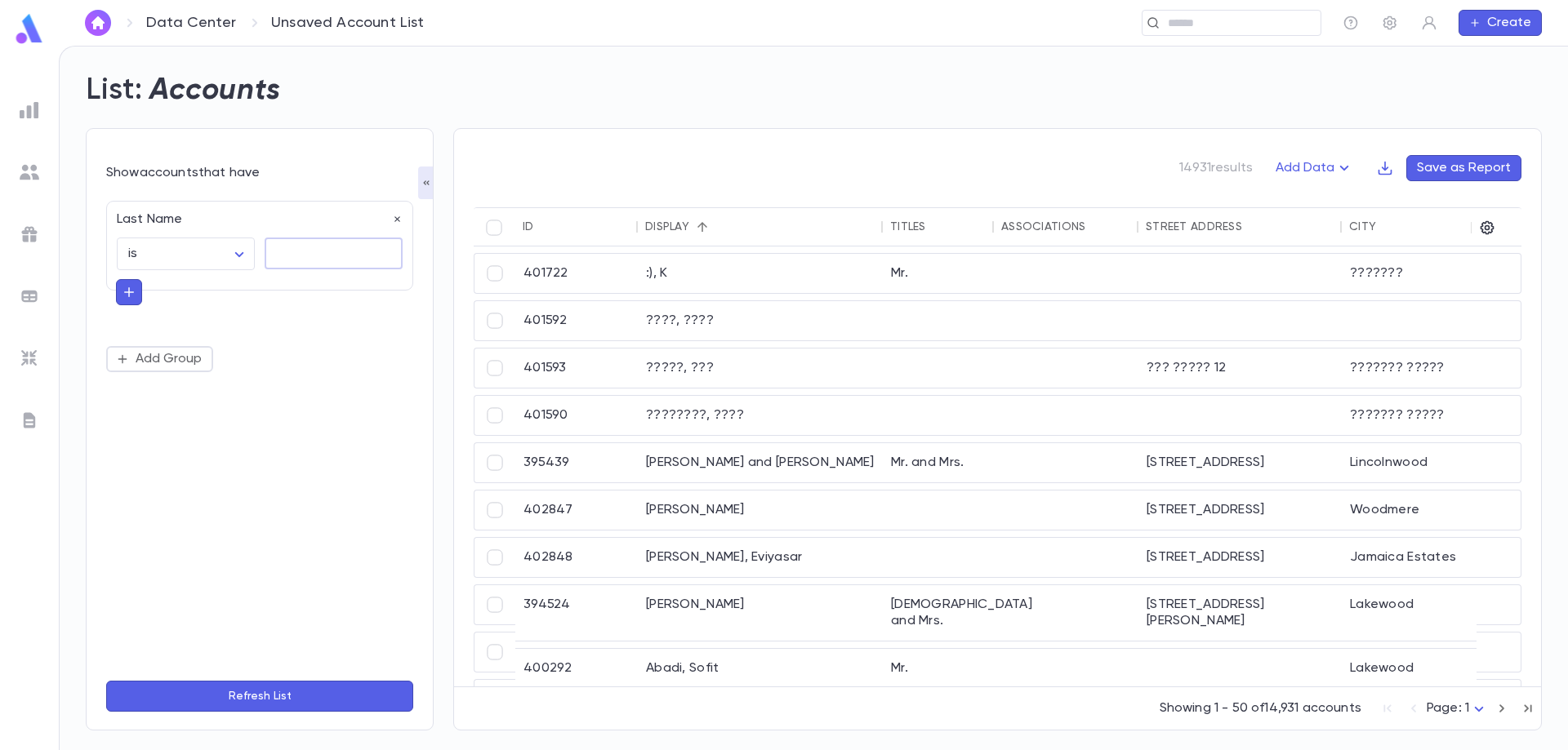
click at [291, 258] on textarea at bounding box center [333, 253] width 115 height 32
type textarea "**********"
click at [276, 691] on button "Refresh List" at bounding box center [259, 696] width 307 height 31
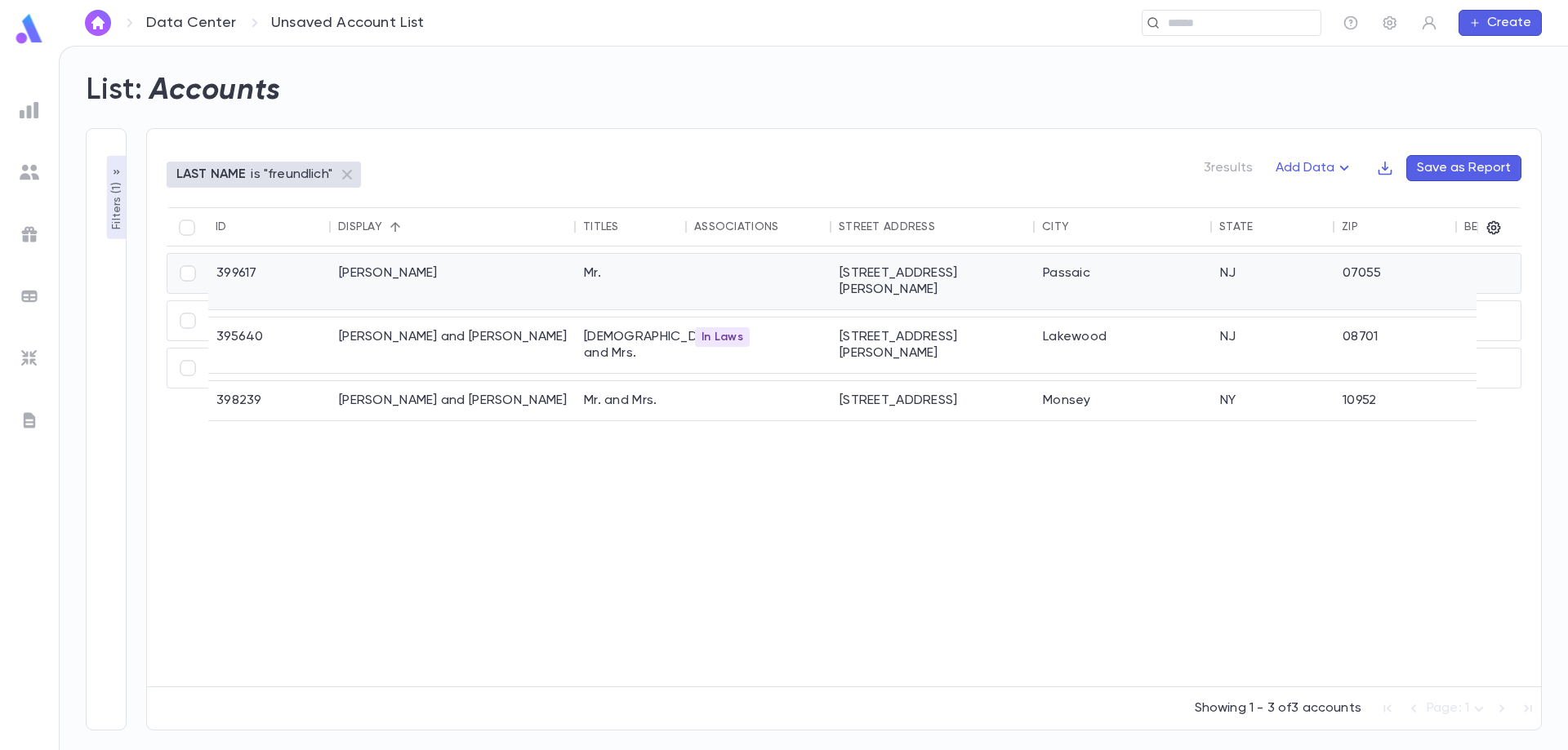
click at [491, 279] on div "[PERSON_NAME]" at bounding box center [452, 281] width 245 height 56
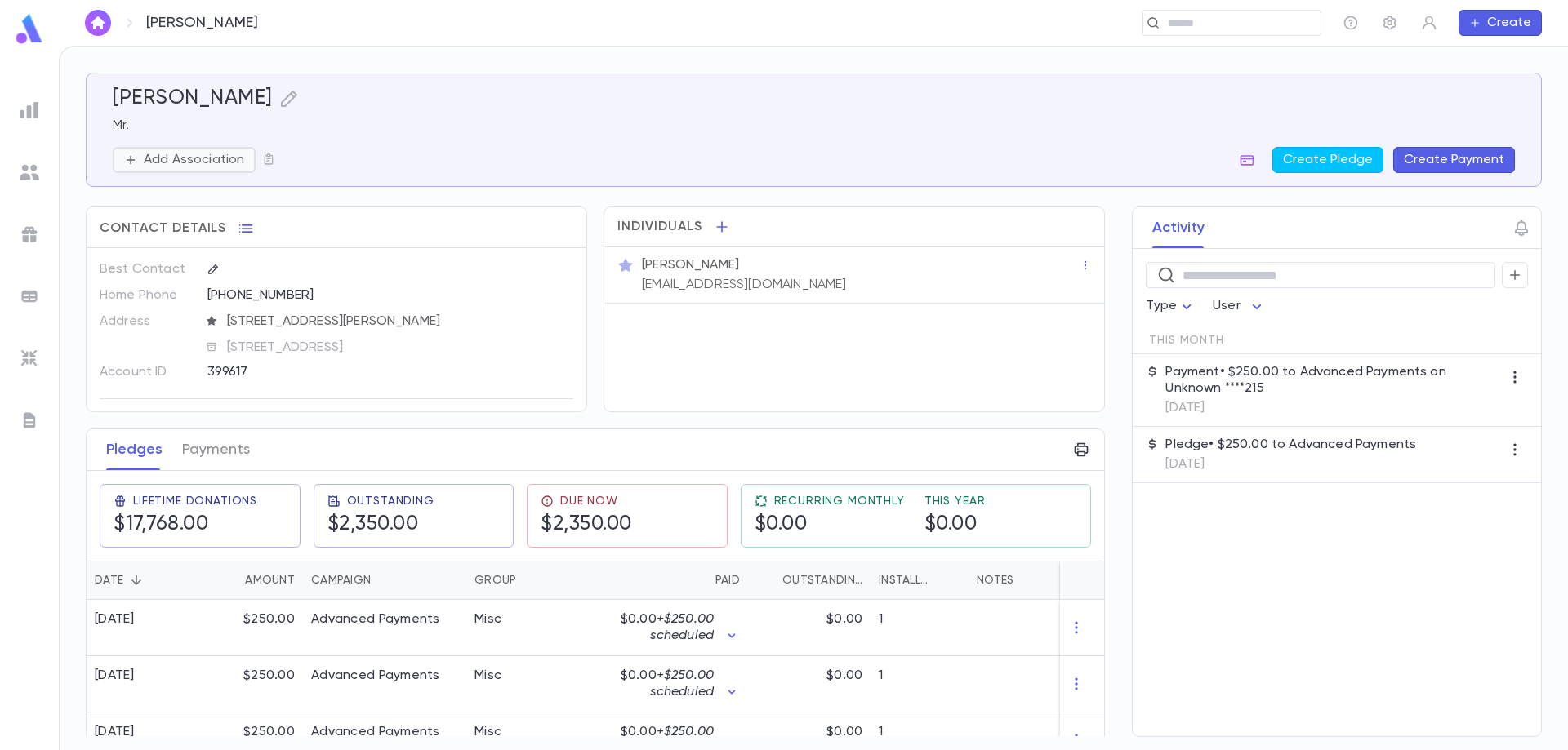
click at [132, 159] on icon "button" at bounding box center [130, 160] width 13 height 13
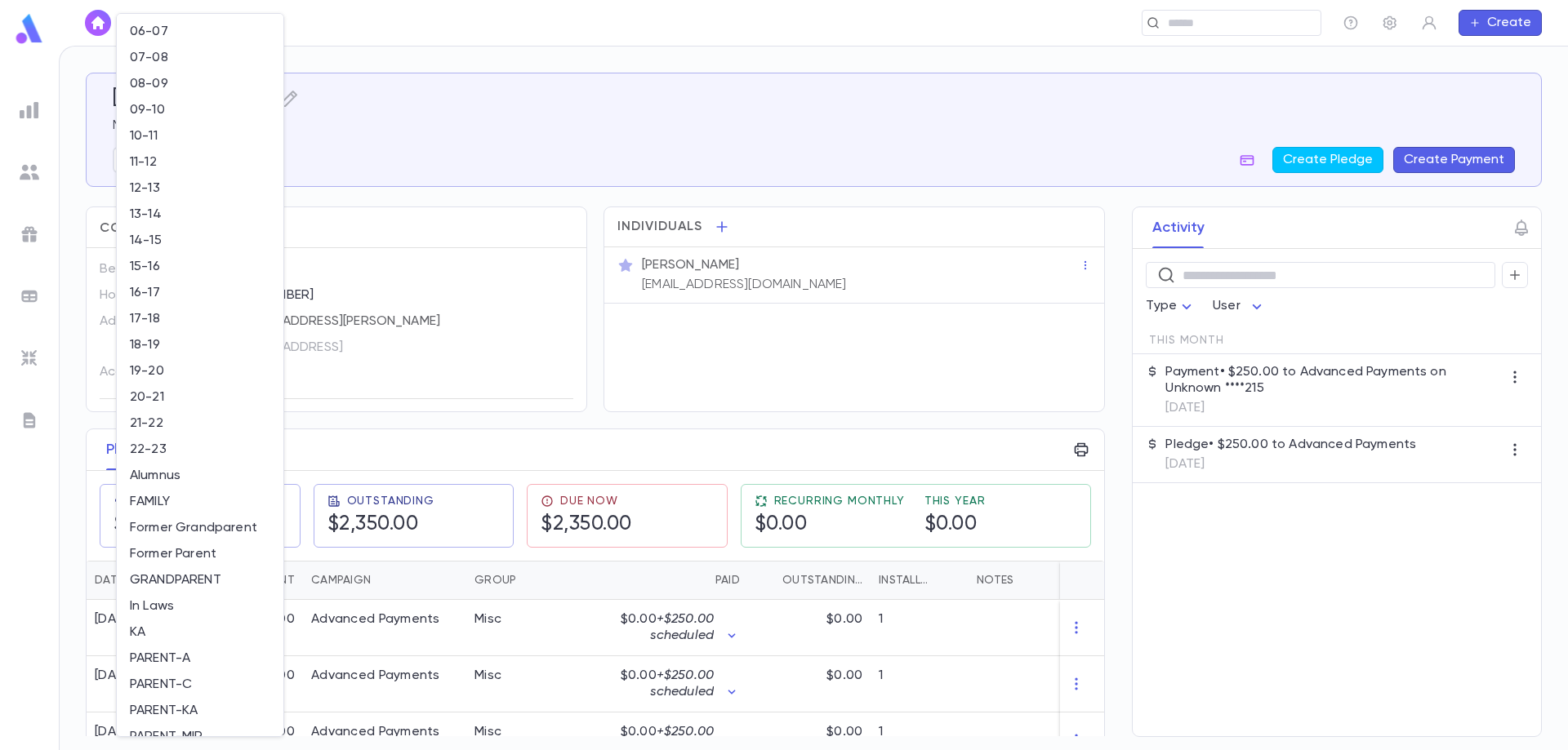
click at [364, 144] on div at bounding box center [784, 375] width 1568 height 750
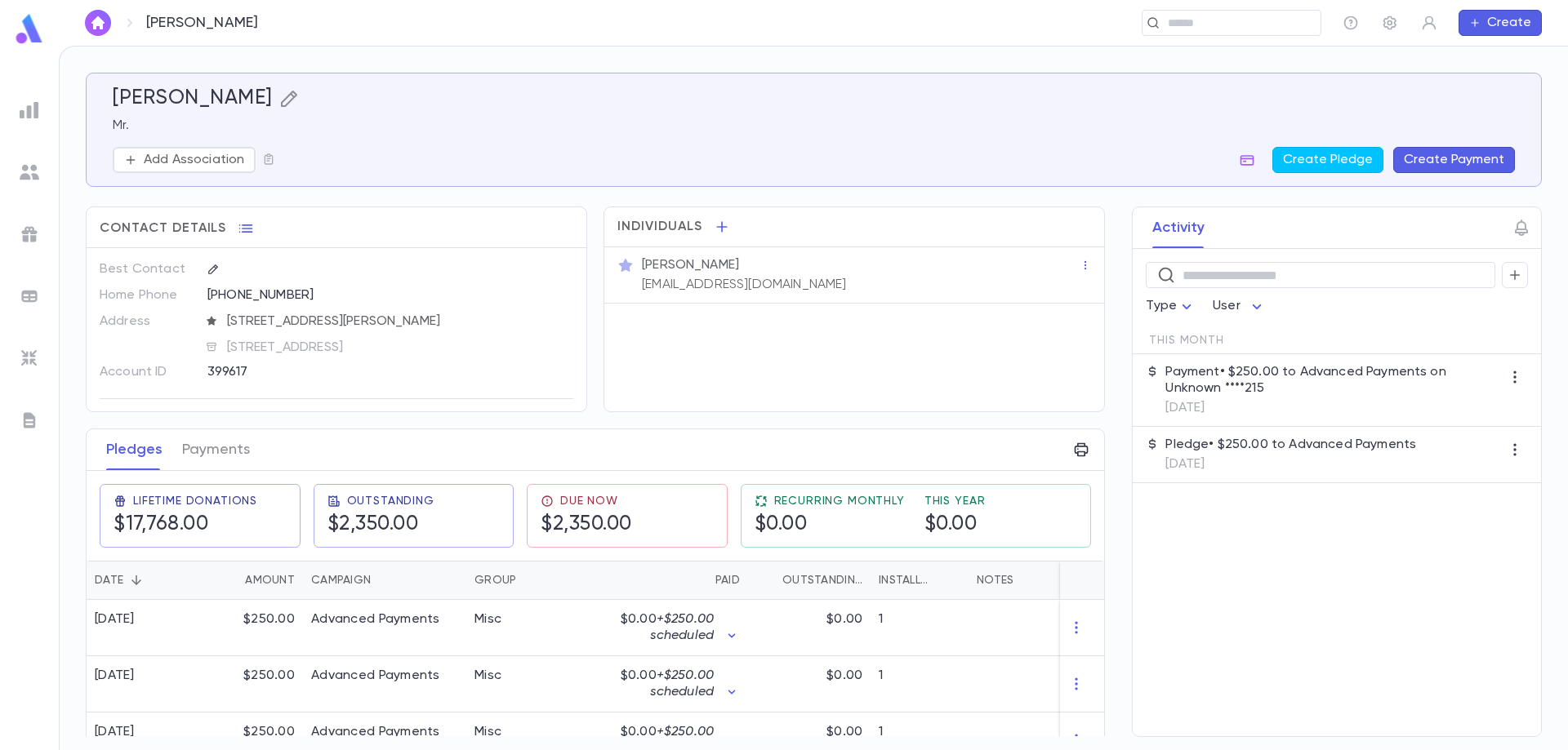
click at [296, 99] on icon "button" at bounding box center [287, 98] width 17 height 17
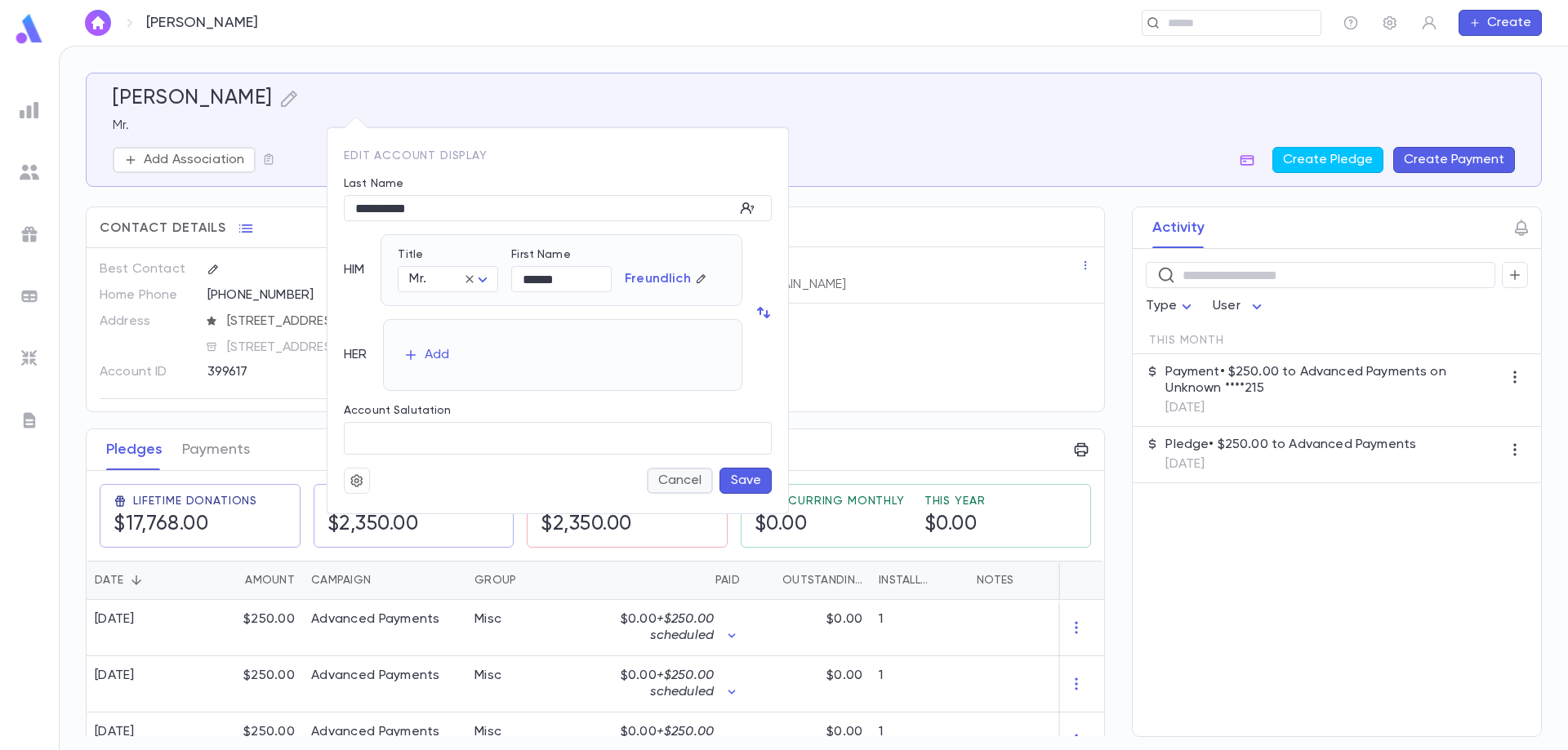
click at [689, 475] on button "Cancel" at bounding box center [680, 480] width 66 height 26
